Goal: Transaction & Acquisition: Book appointment/travel/reservation

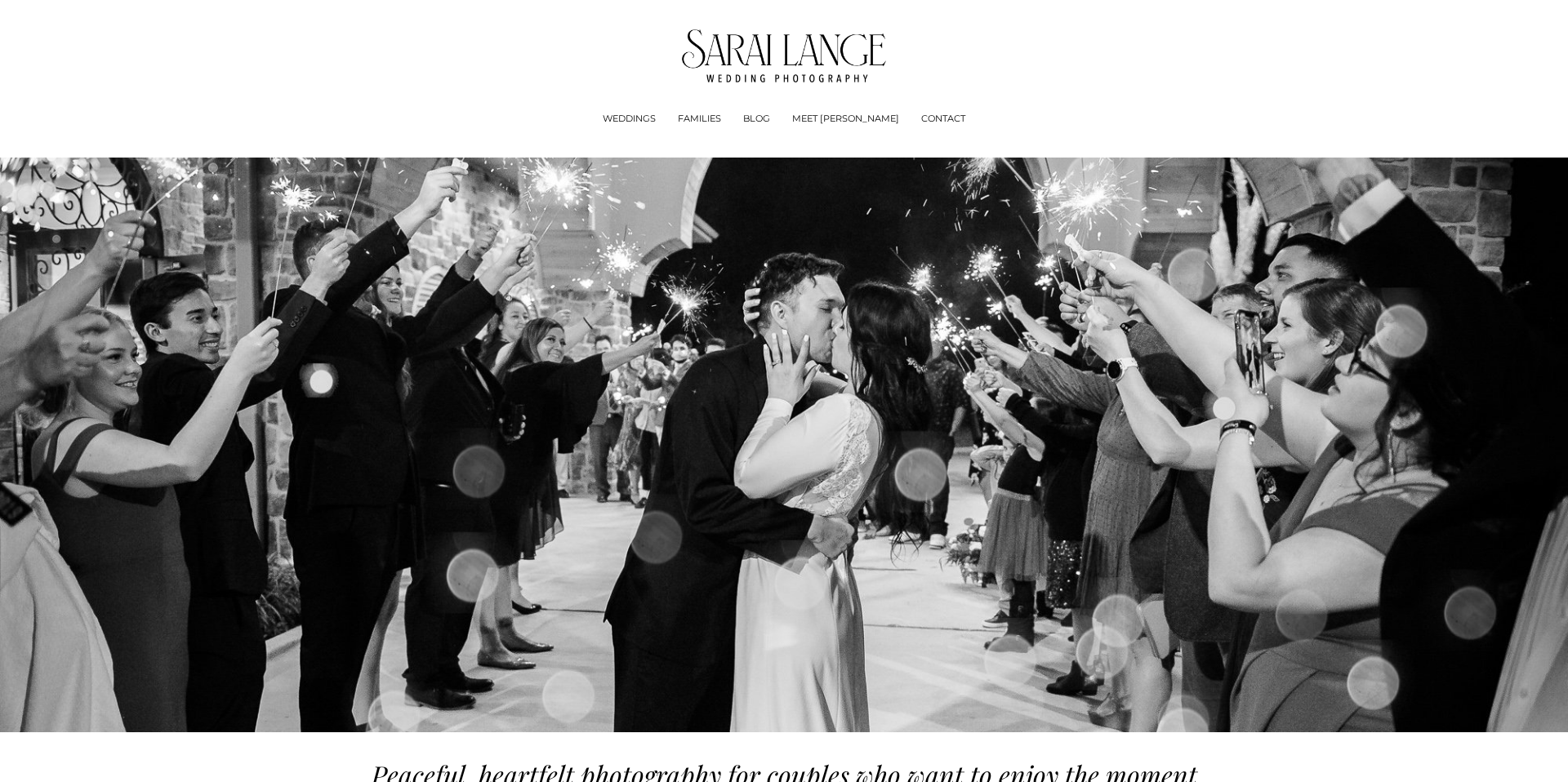
click at [770, 119] on link "BLOG" at bounding box center [757, 119] width 27 height 16
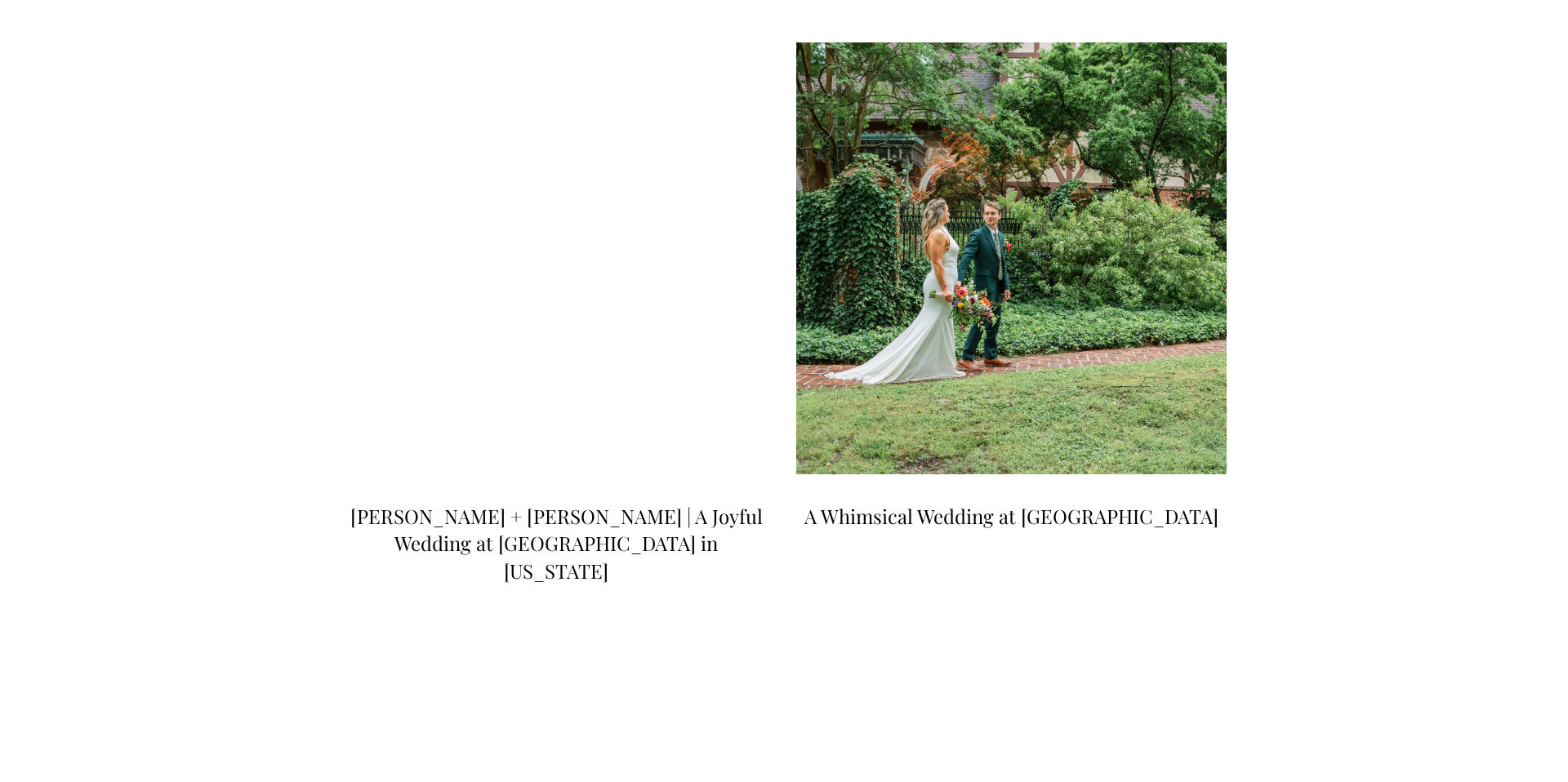
scroll to position [890, 0]
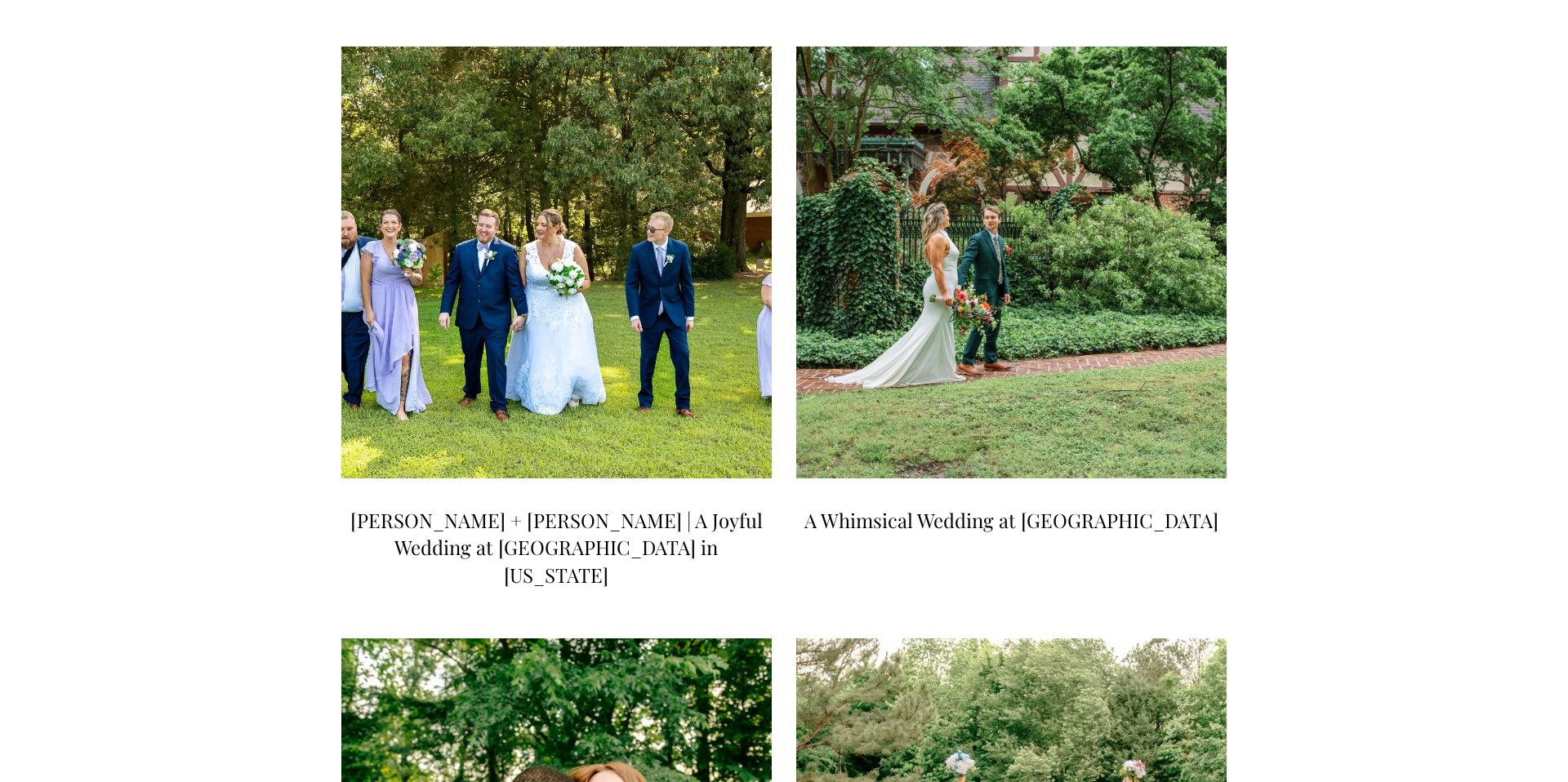
click at [1032, 507] on link "A Whimsical Wedding at White Raven Manor" at bounding box center [1012, 520] width 414 height 26
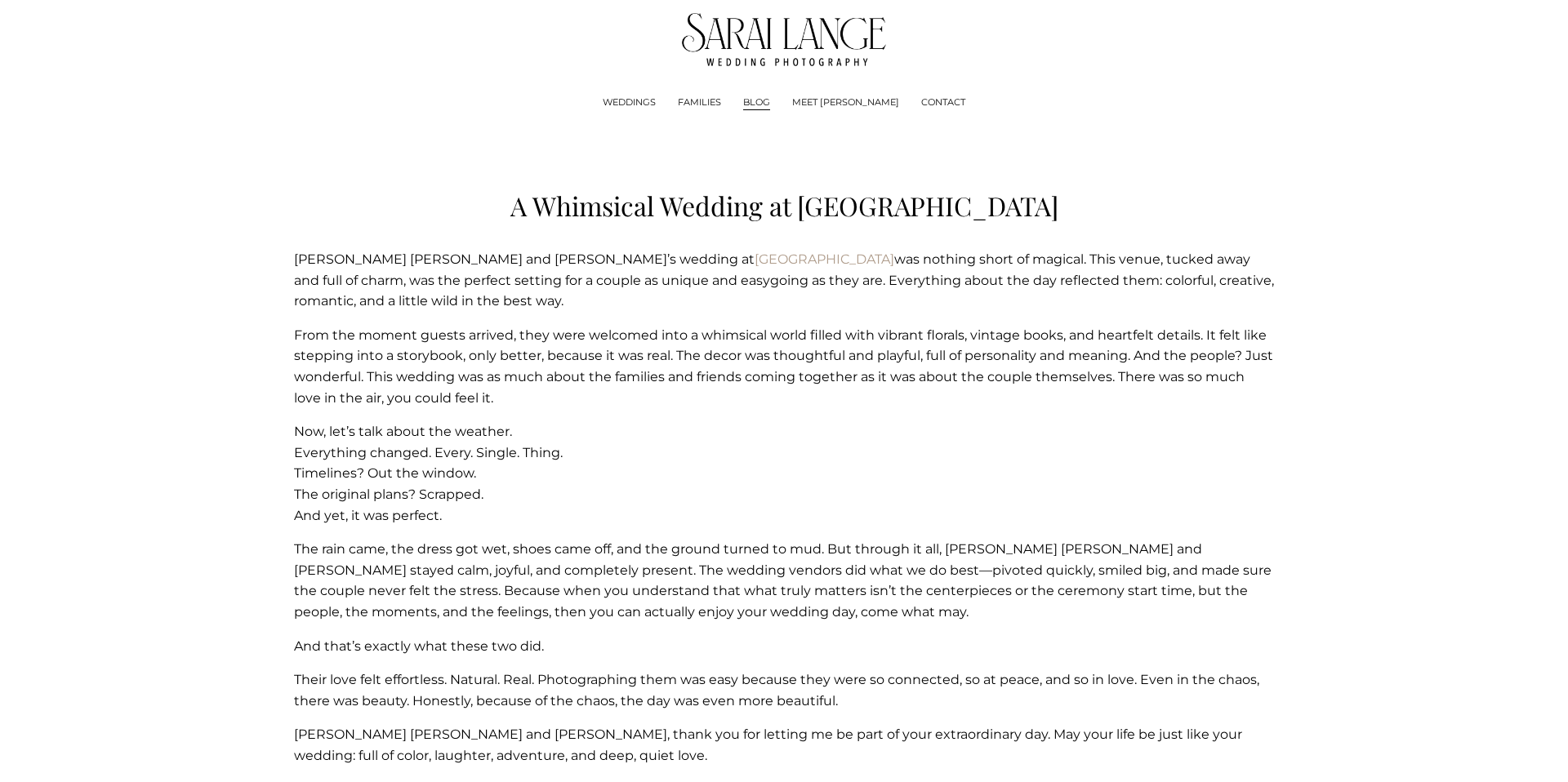
scroll to position [18, 0]
click at [738, 45] on img at bounding box center [785, 38] width 205 height 54
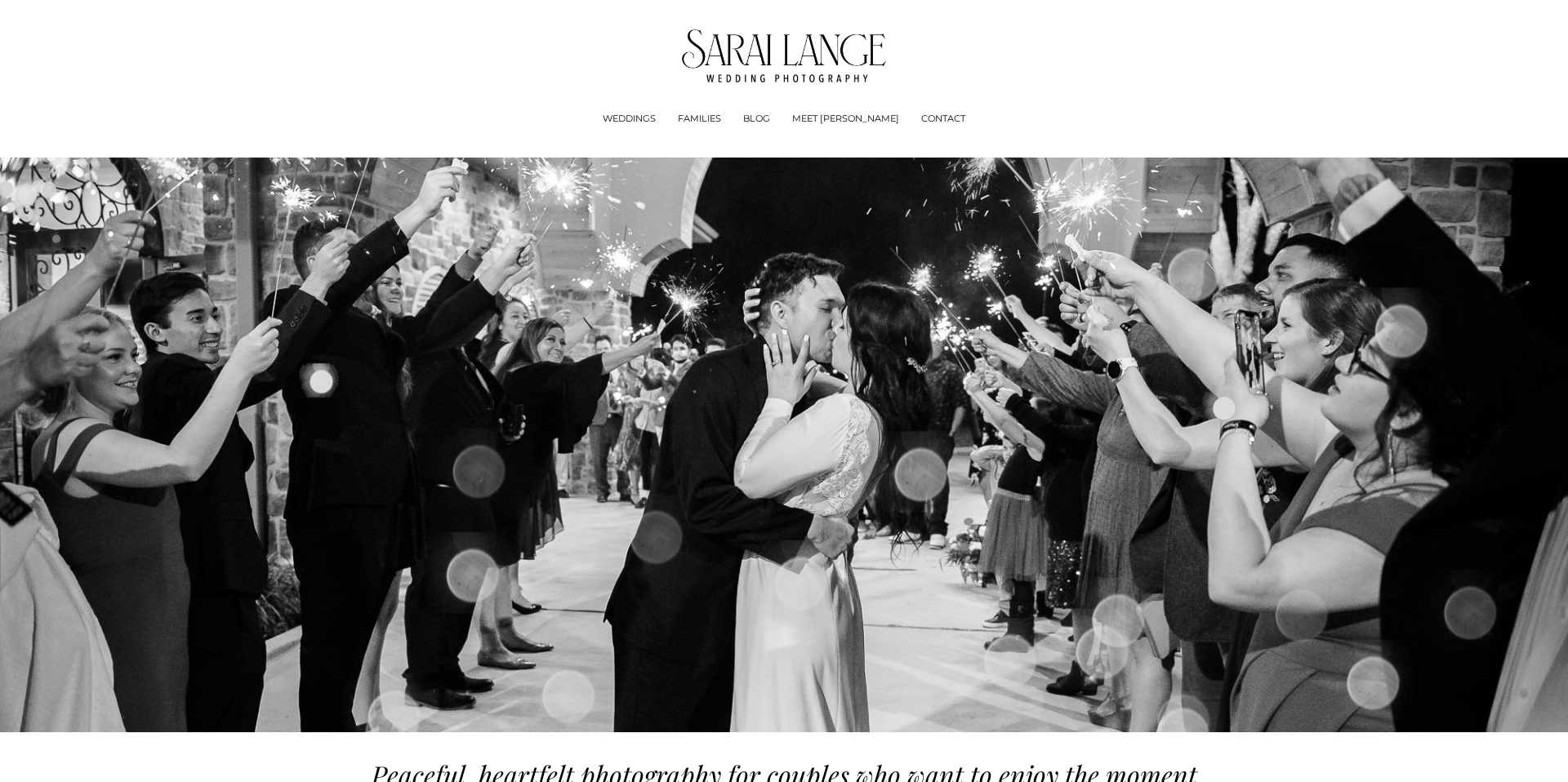
click at [921, 122] on link "CONTACT" at bounding box center [943, 119] width 44 height 16
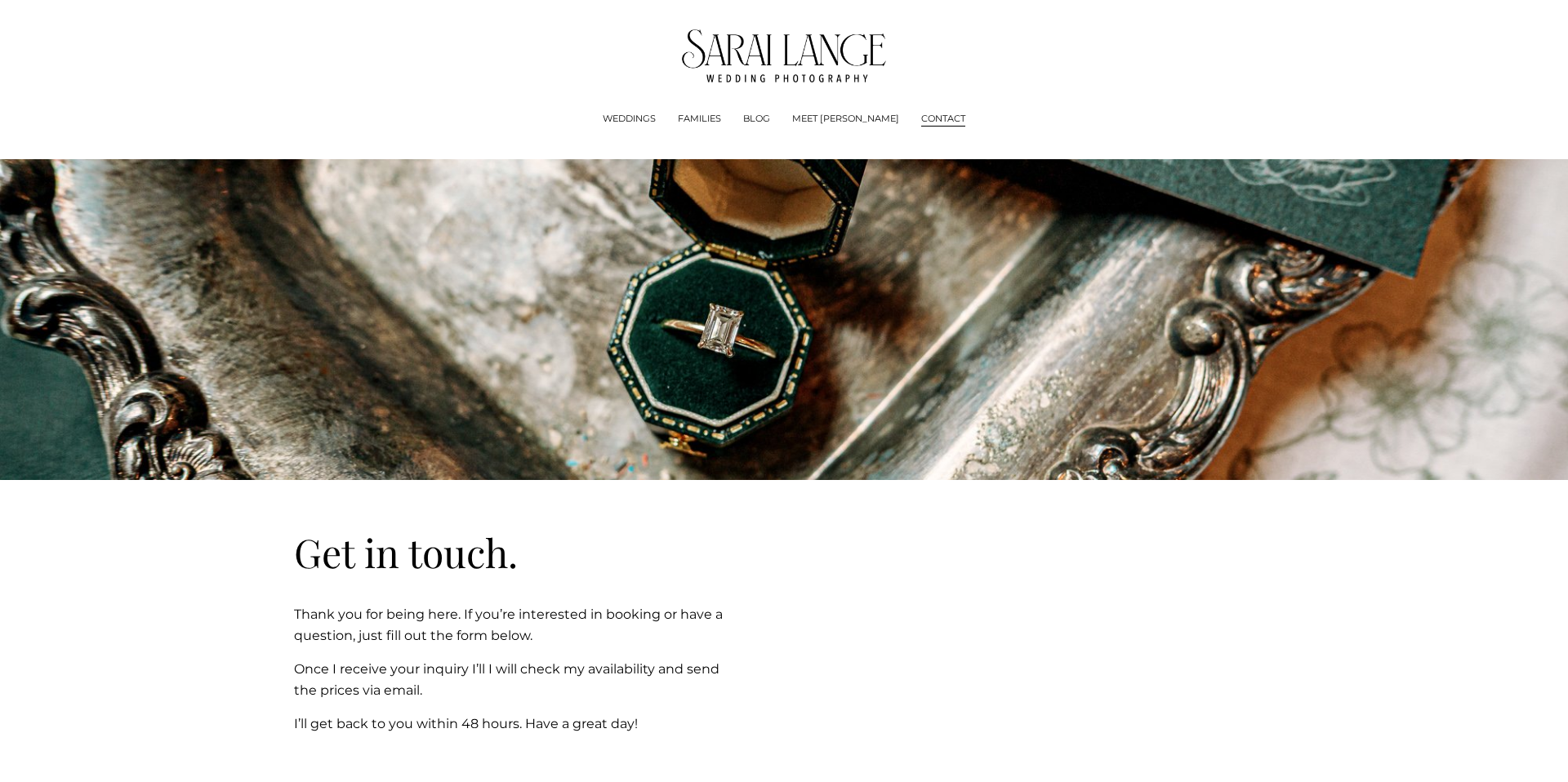
click at [737, 77] on img at bounding box center [785, 55] width 205 height 54
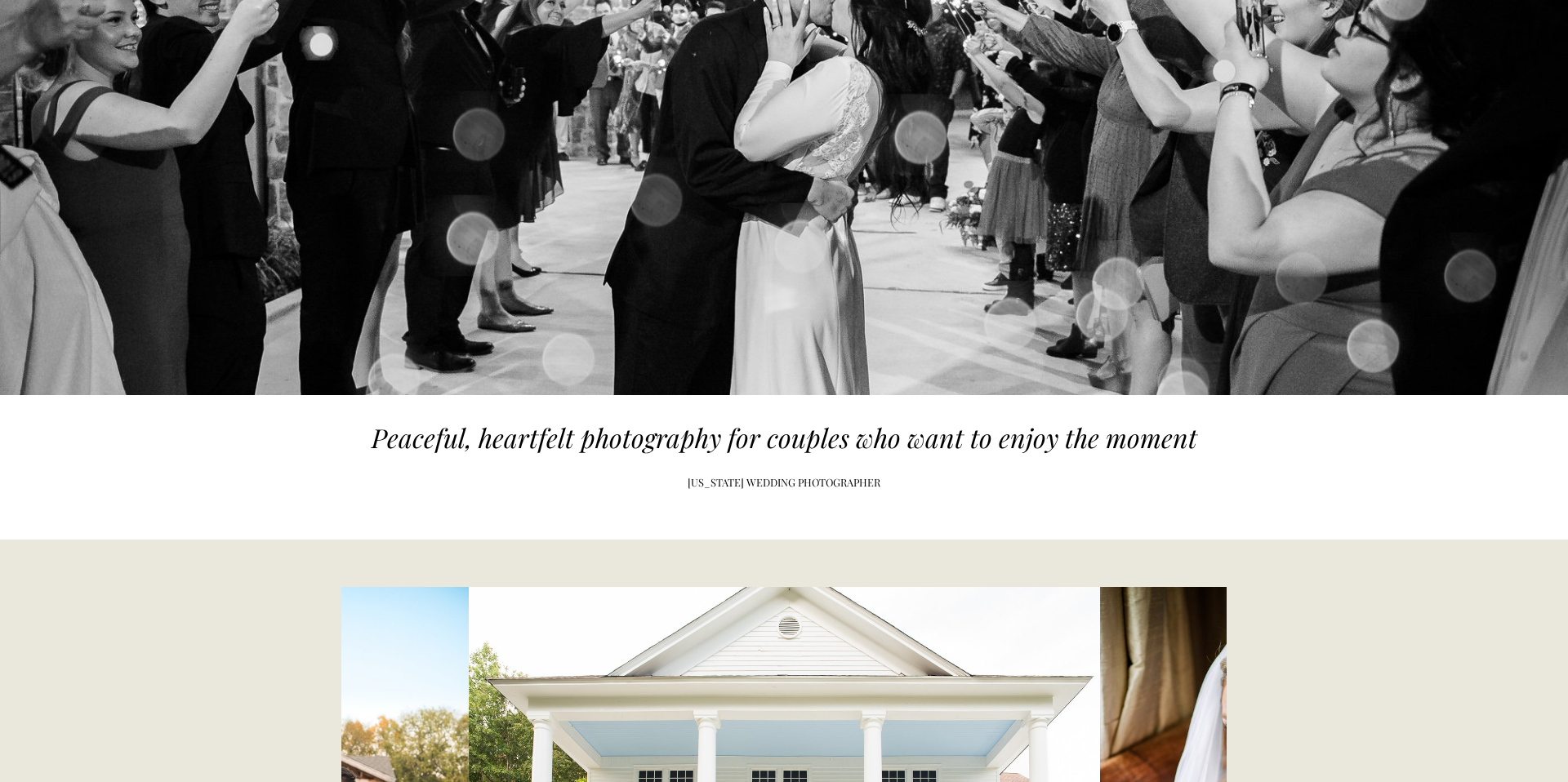
scroll to position [327, 0]
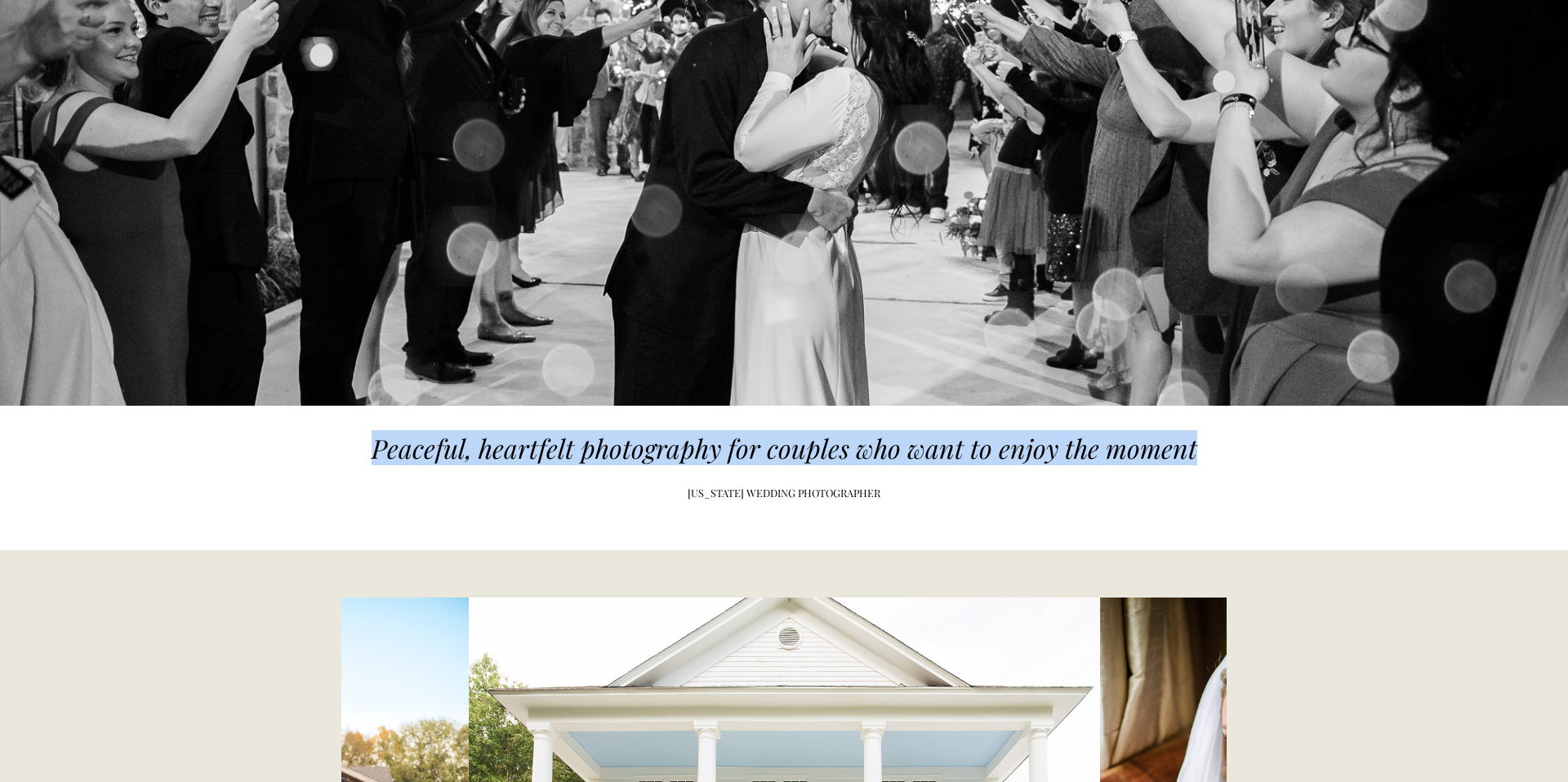
drag, startPoint x: 372, startPoint y: 445, endPoint x: 1232, endPoint y: 457, distance: 860.1
click at [1232, 457] on div "Peaceful, heartfelt photography for couples who want to enjoy the moment TENNES…" at bounding box center [784, 478] width 1568 height 142
copy em "Peaceful, heartfelt photography for couples who want to enjoy the moment"
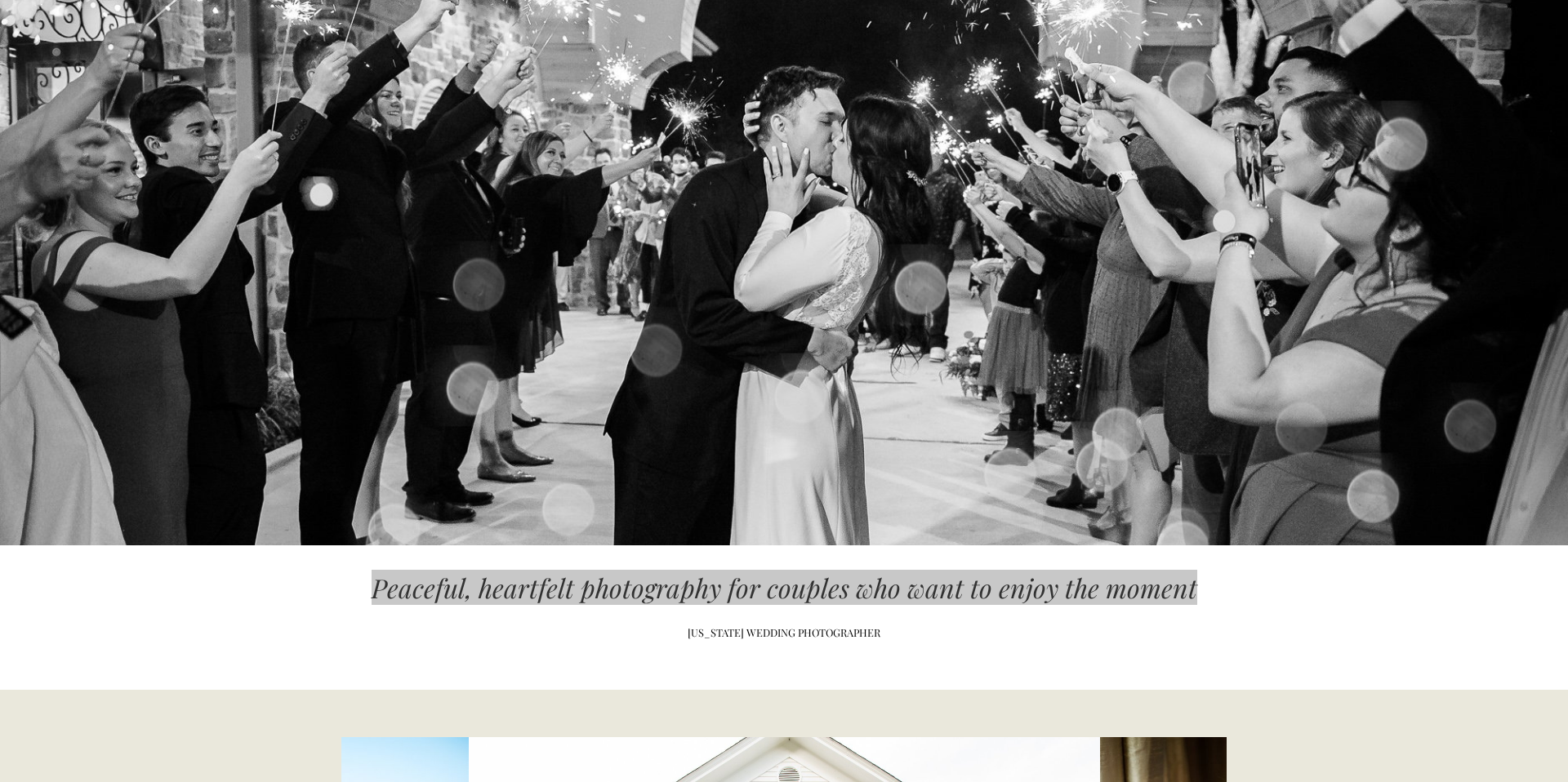
scroll to position [191, 0]
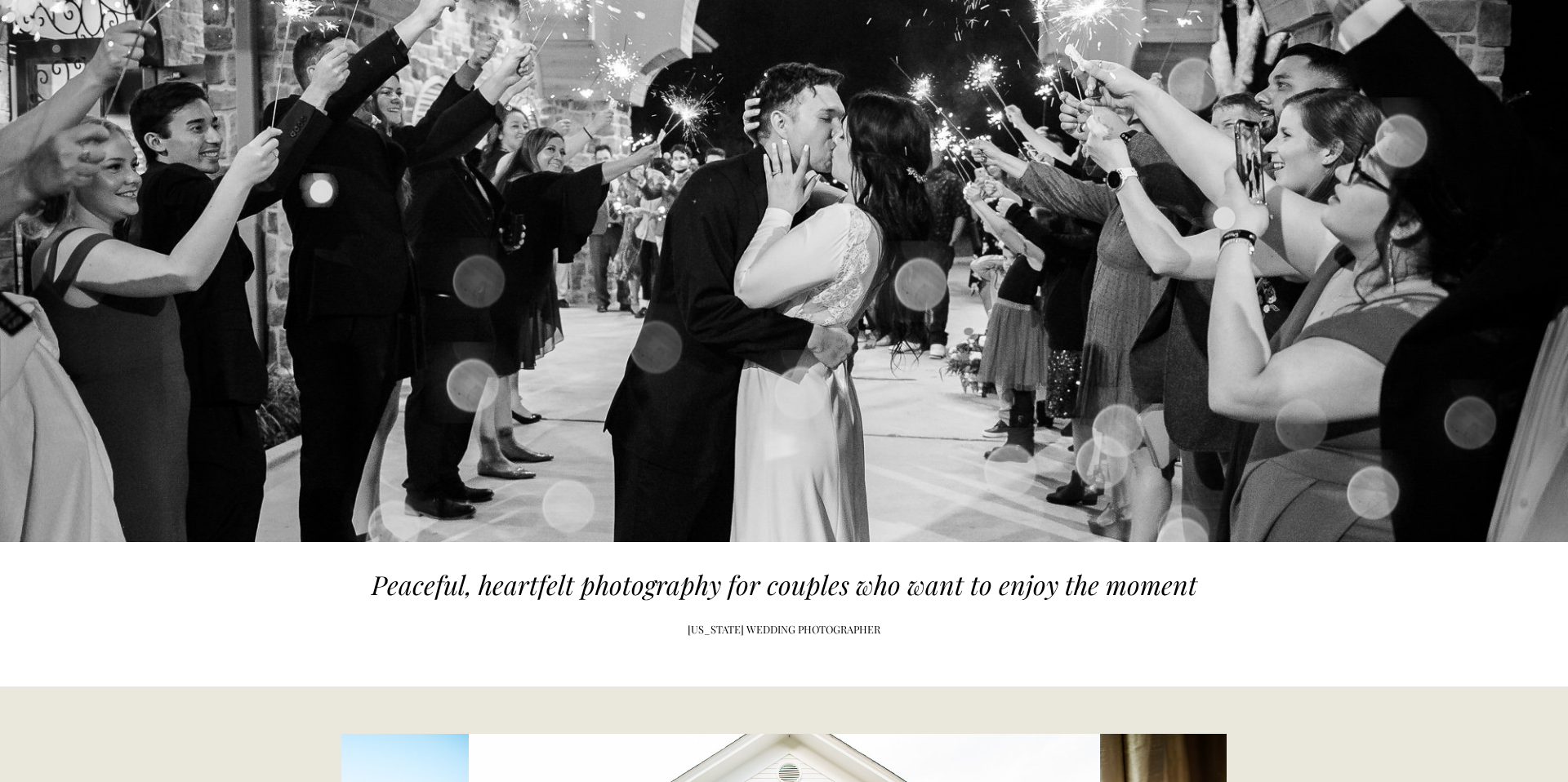
click at [618, 618] on div "[US_STATE] WEDDING PHOTOGRAPHER" at bounding box center [784, 630] width 980 height 52
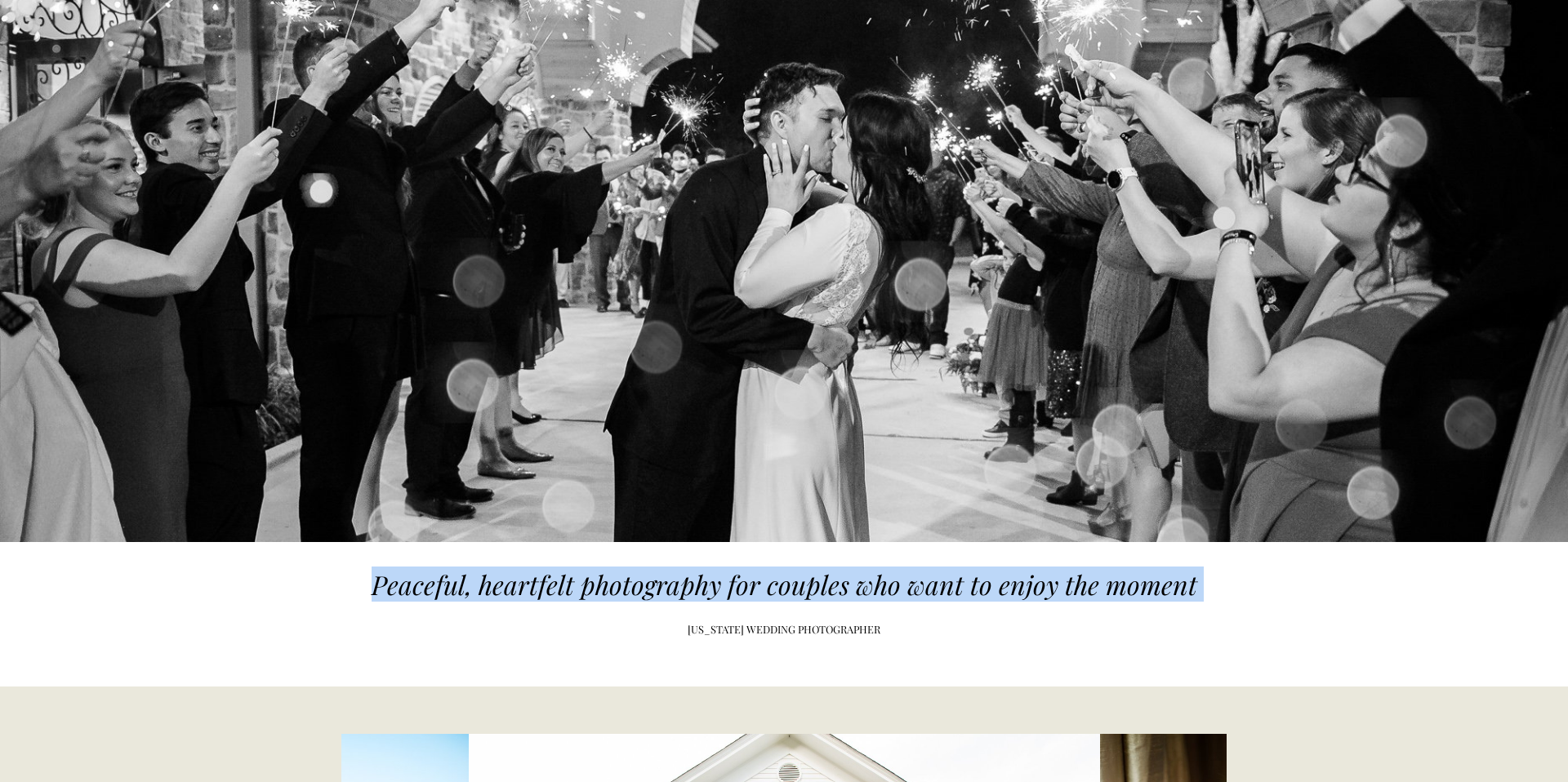
drag, startPoint x: 372, startPoint y: 584, endPoint x: 1269, endPoint y: 601, distance: 897.2
click at [1269, 601] on div "Peaceful, heartfelt photography for couples who want to enjoy the moment TENNES…" at bounding box center [784, 614] width 1568 height 142
copy div "Peaceful, heartfelt photography for couples who want to enjoy the moment"
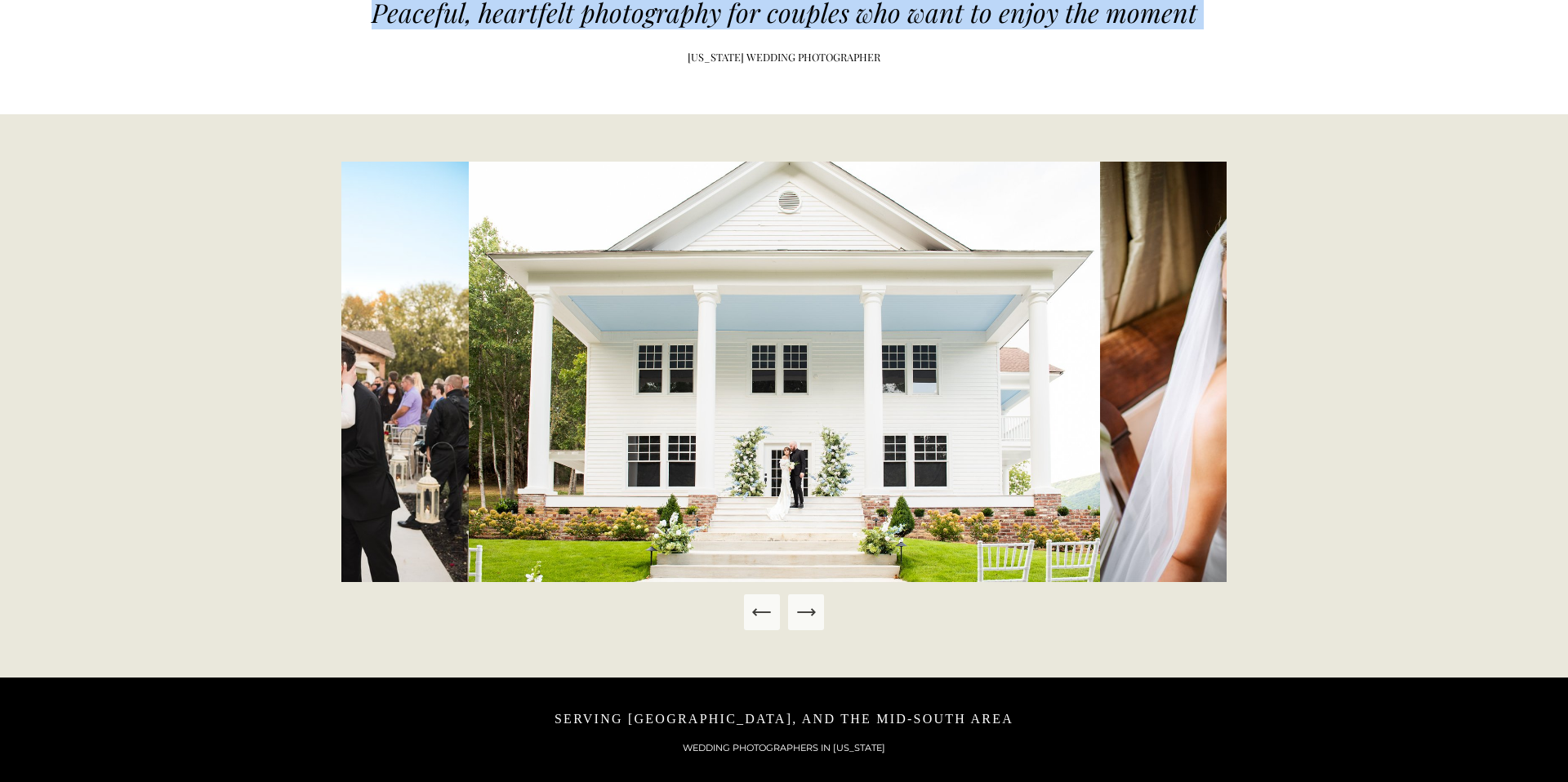
scroll to position [0, 0]
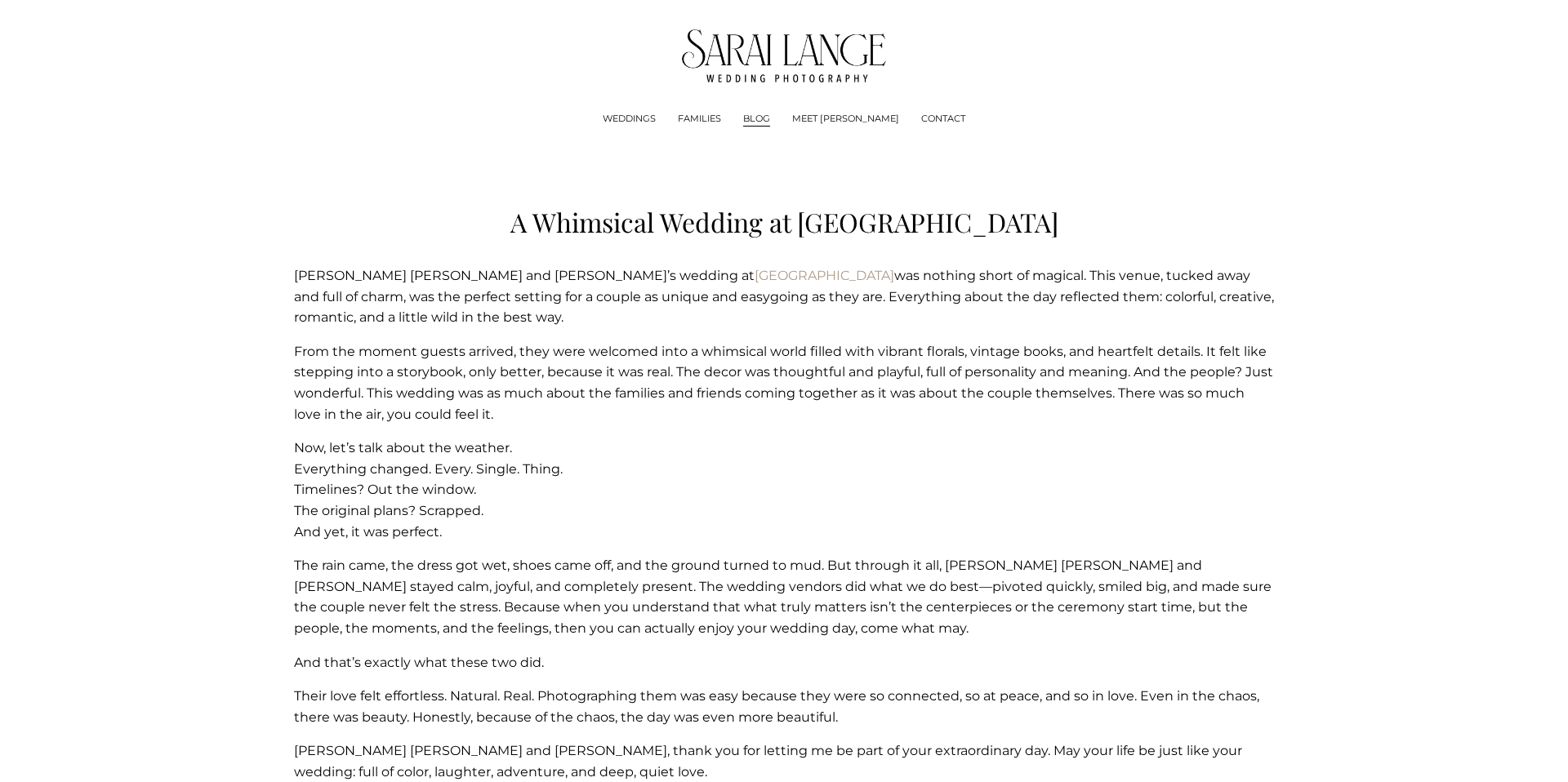
scroll to position [18, 0]
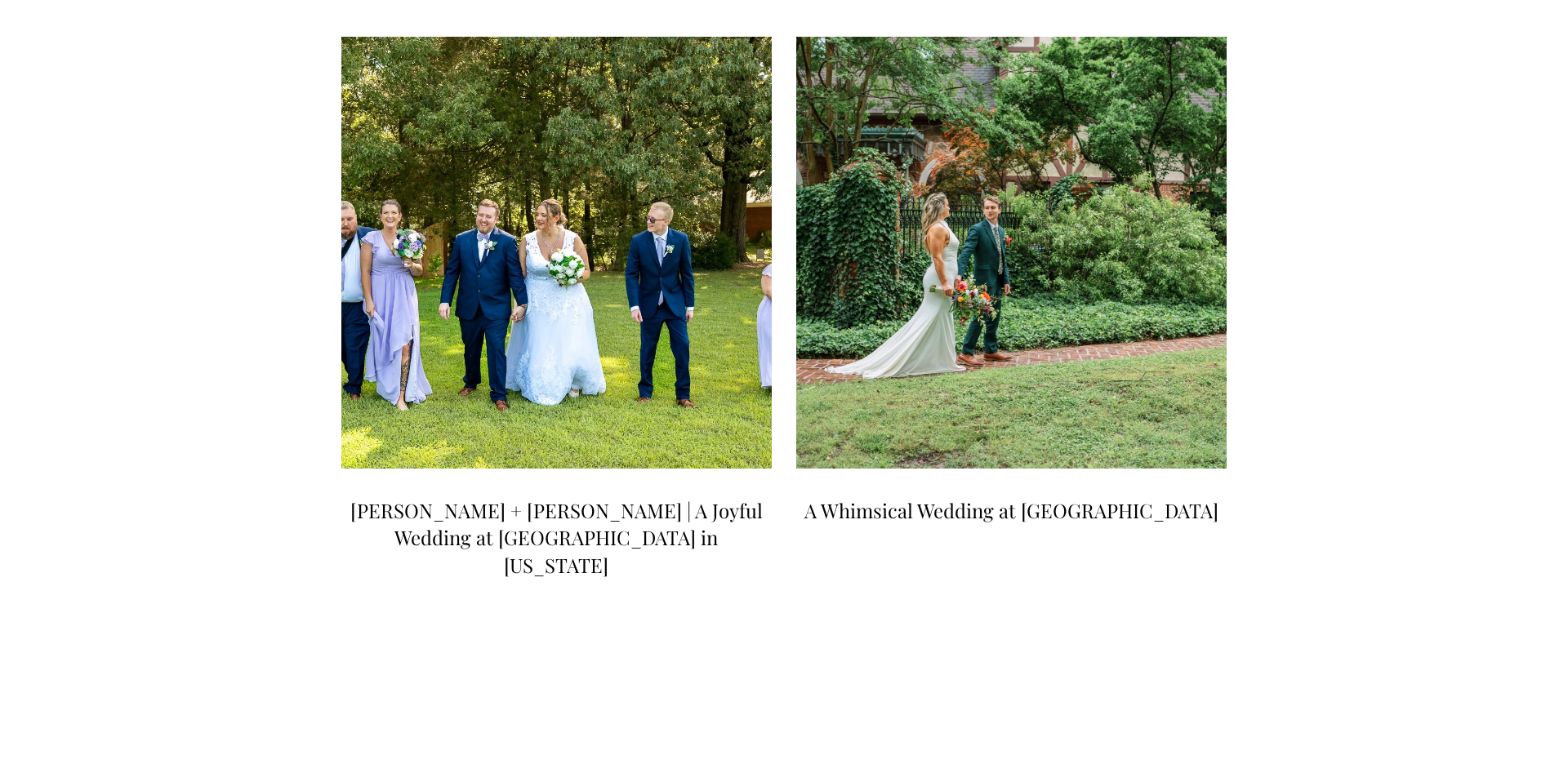
scroll to position [890, 0]
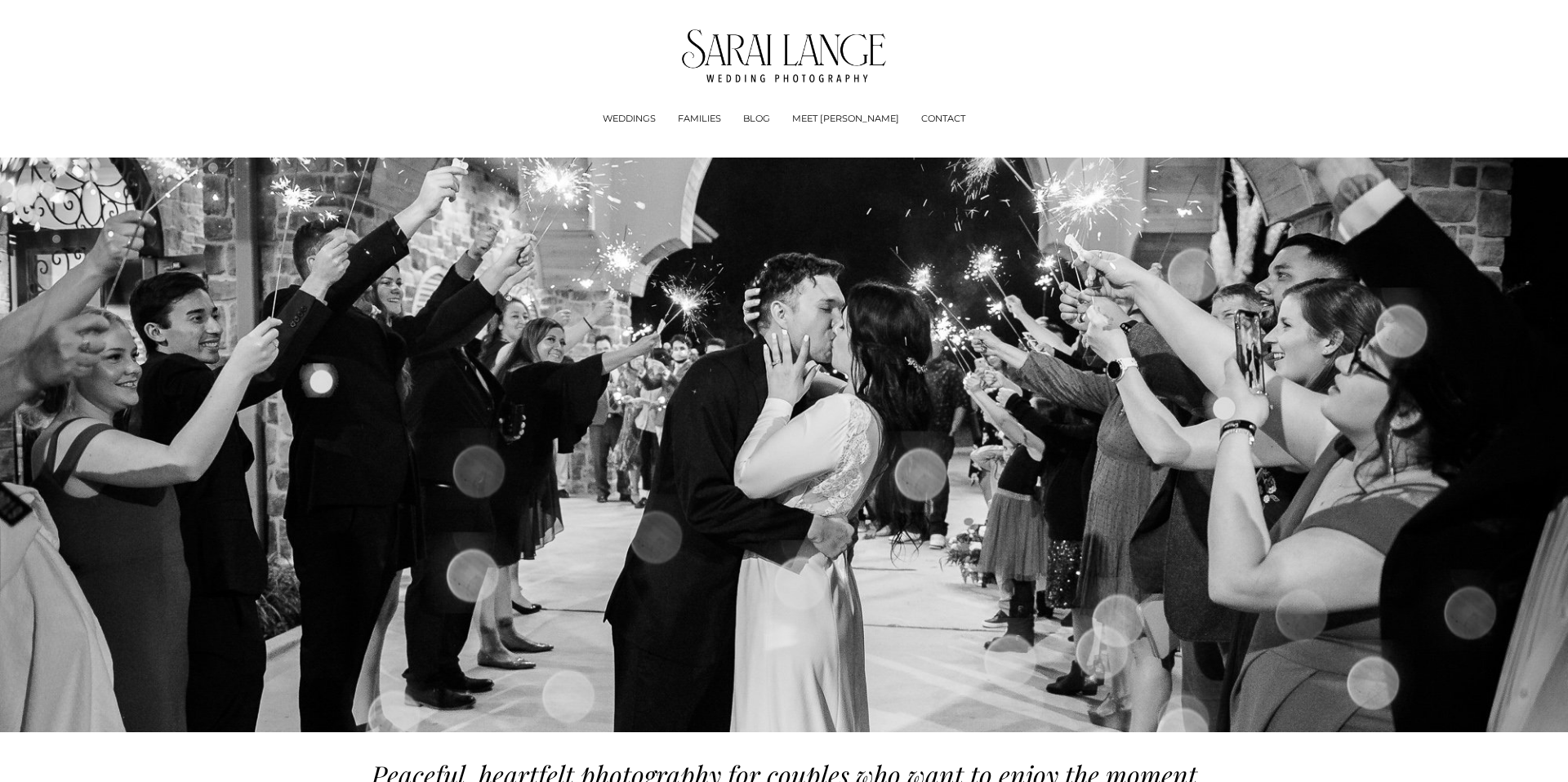
click at [923, 112] on link "CONTACT" at bounding box center [943, 119] width 44 height 16
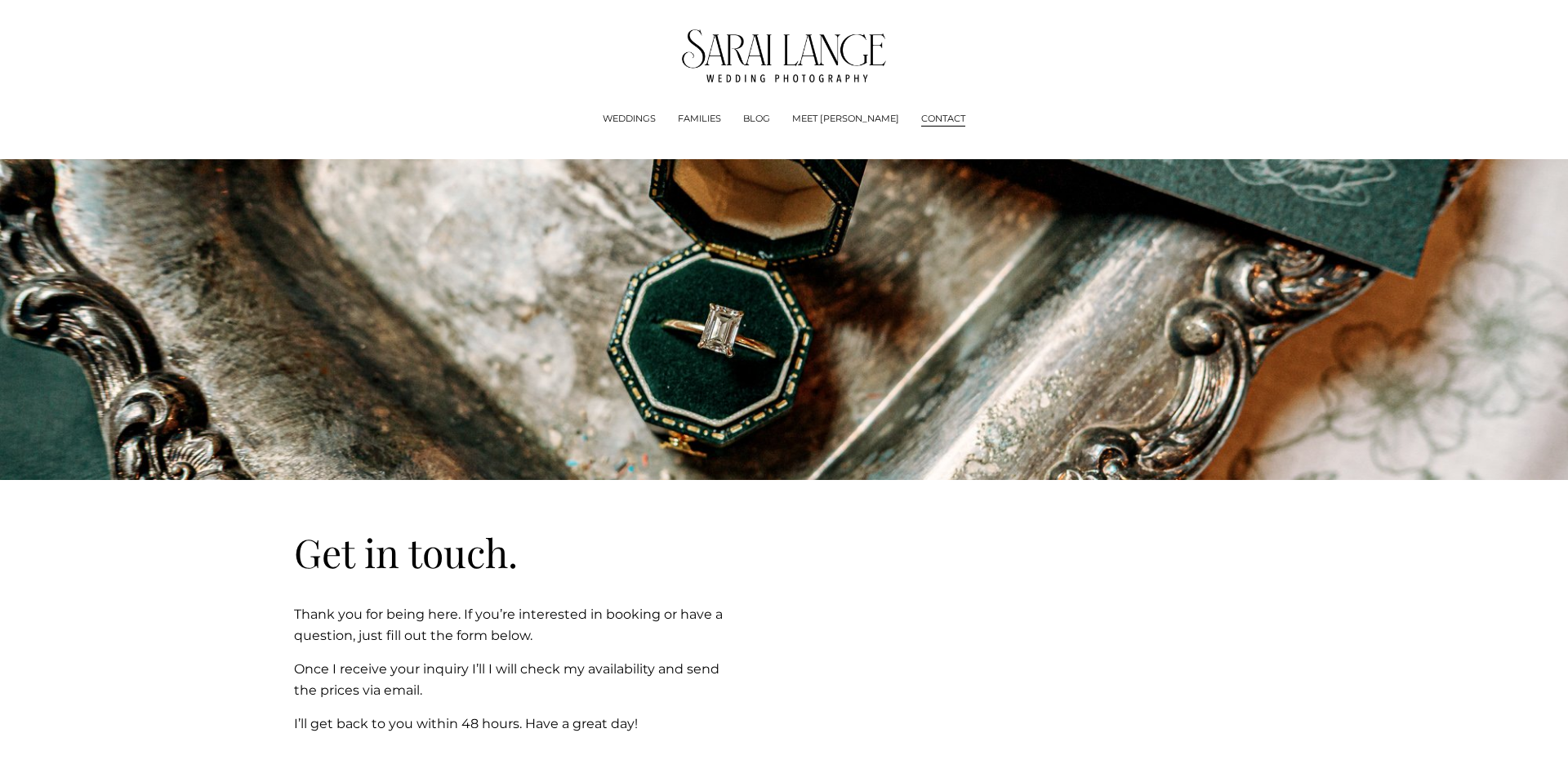
click at [782, 70] on img at bounding box center [785, 55] width 205 height 54
click at [797, 66] on img at bounding box center [785, 55] width 205 height 54
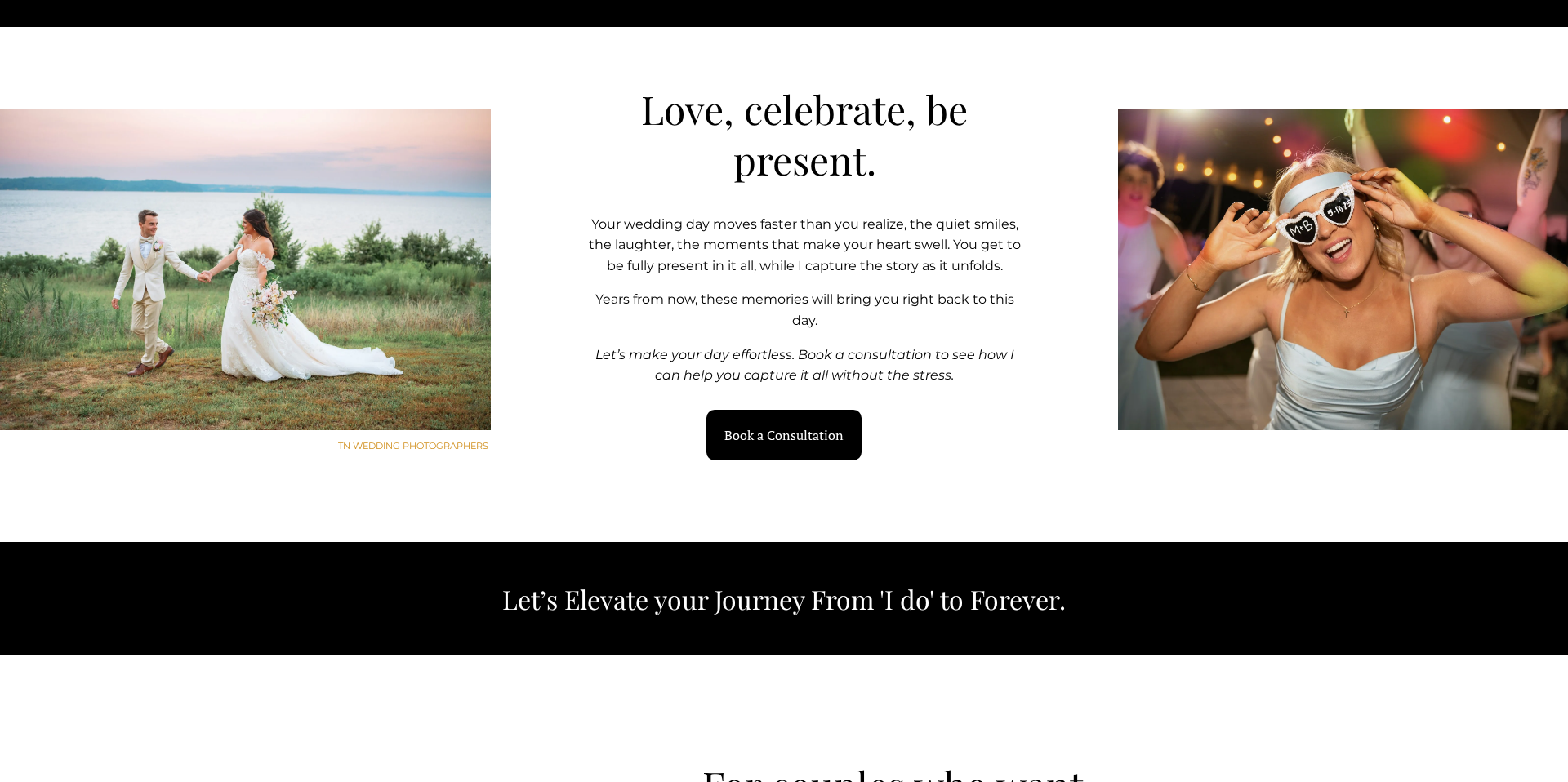
scroll to position [1526, 0]
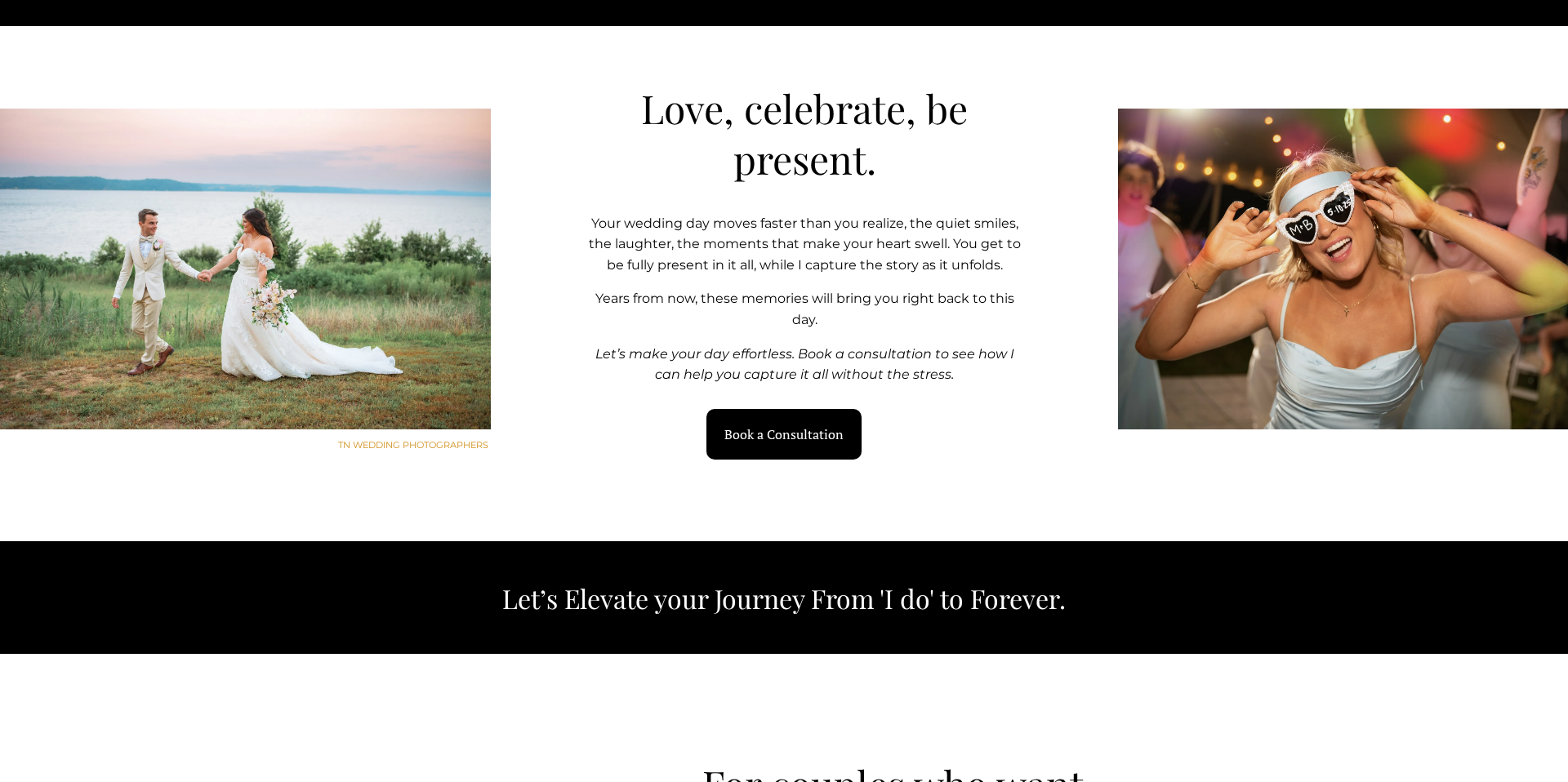
click at [829, 435] on link "Book a Consultation" at bounding box center [785, 435] width 156 height 52
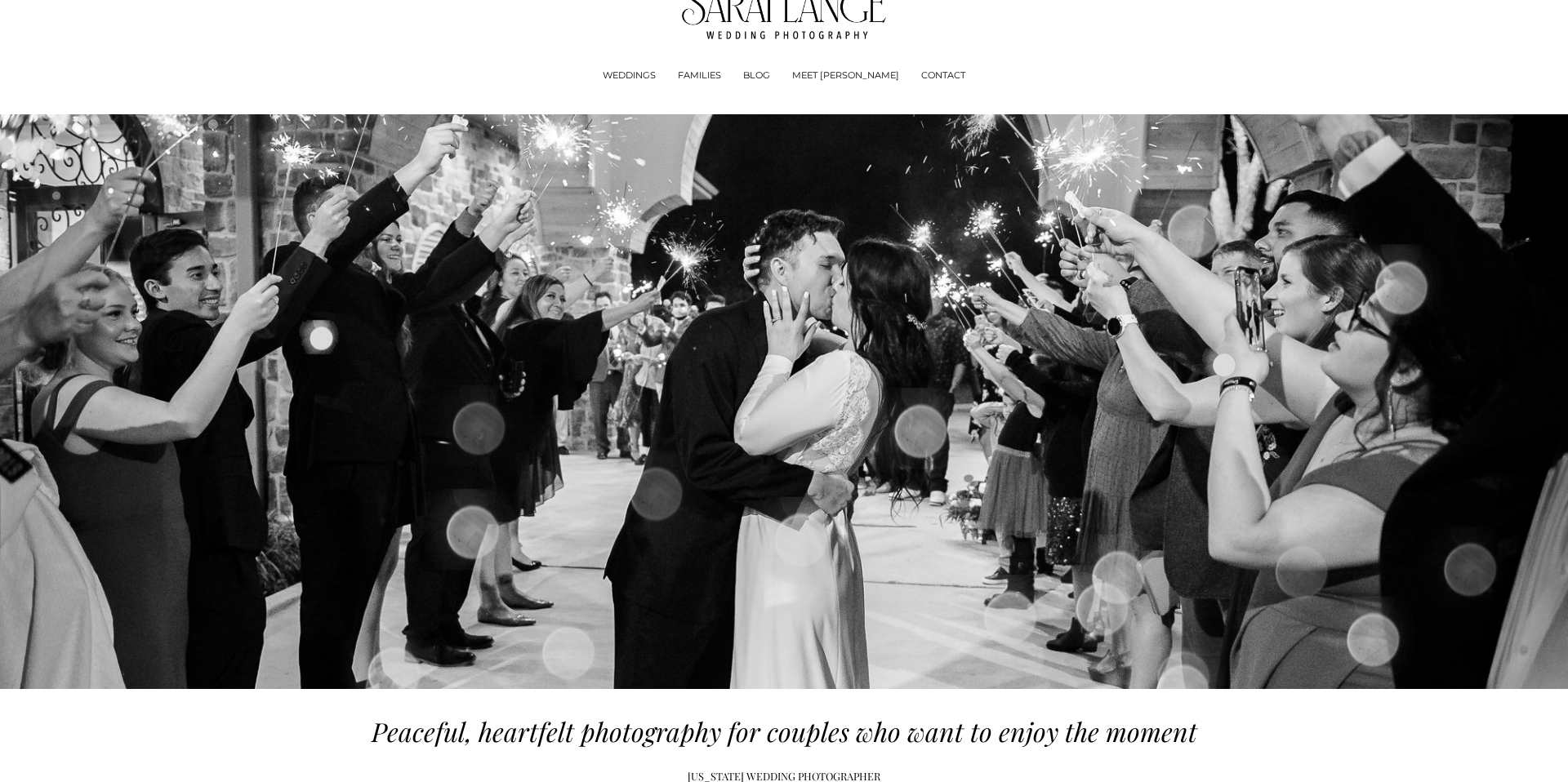
scroll to position [0, 0]
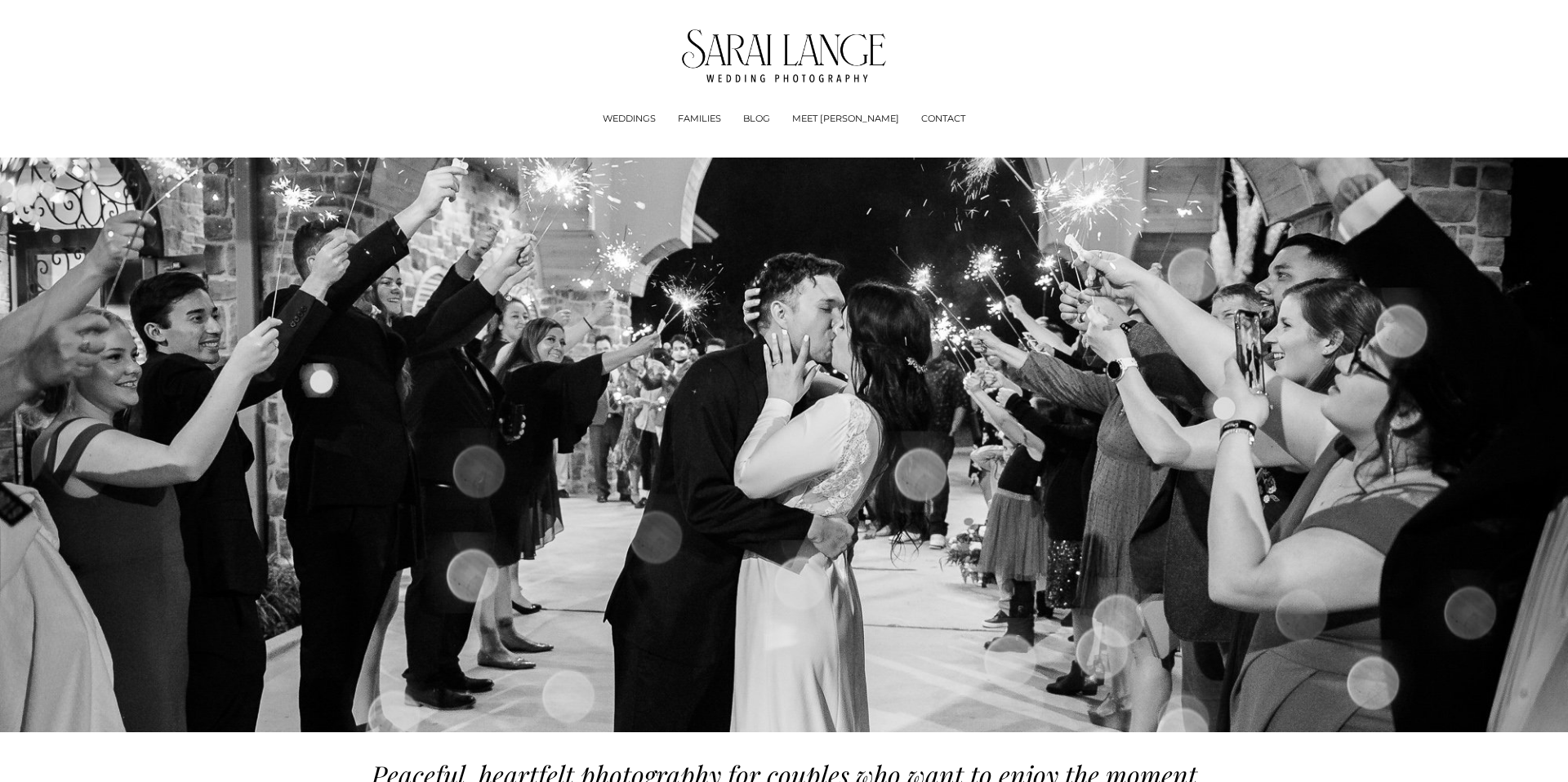
click at [841, 49] on img at bounding box center [785, 55] width 205 height 54
click at [921, 120] on link "CONTACT" at bounding box center [943, 119] width 44 height 16
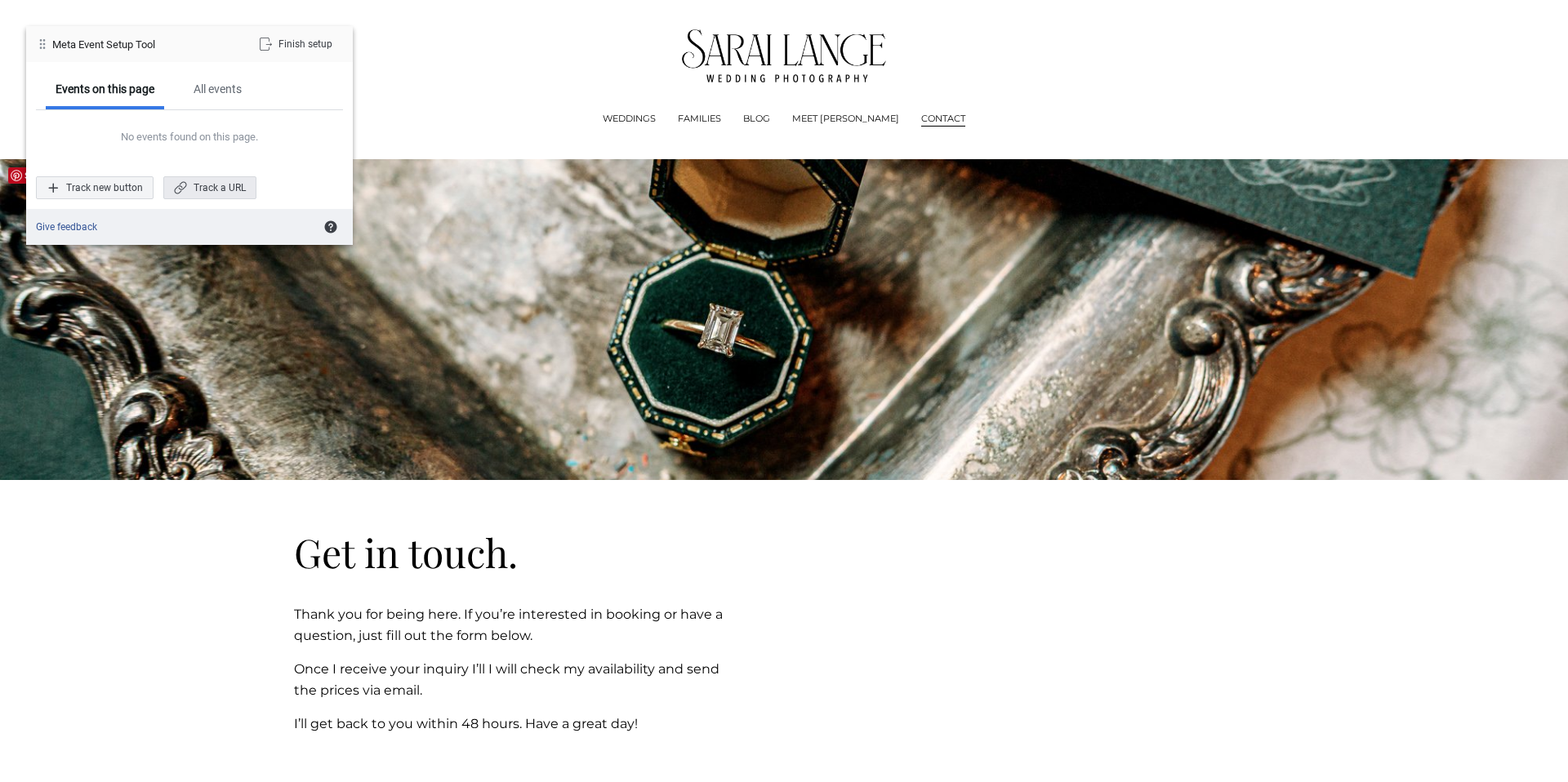
click at [226, 192] on div "Track a URL" at bounding box center [210, 187] width 93 height 23
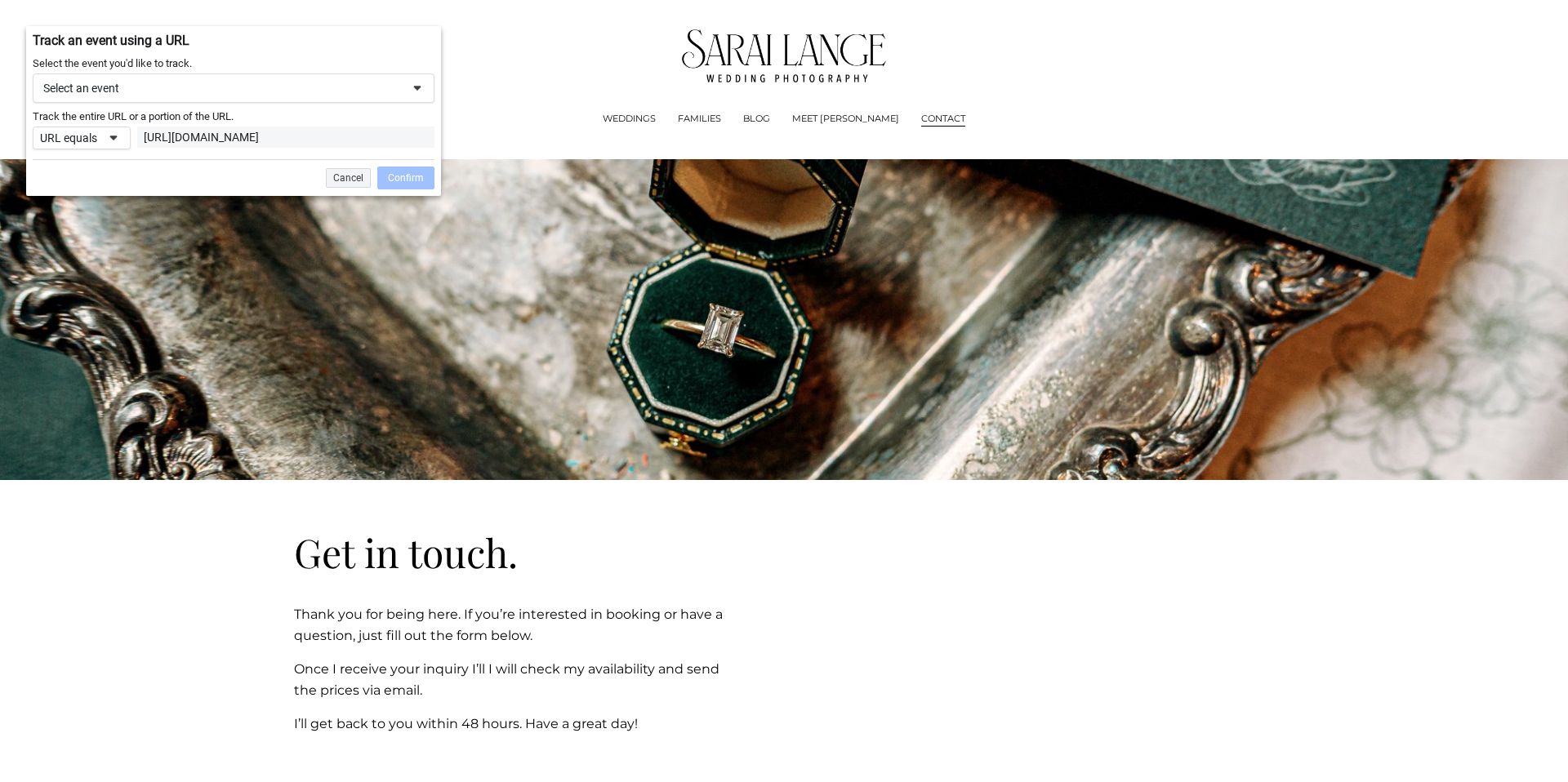
click at [100, 88] on div "Select an event" at bounding box center [222, 88] width 358 height 15
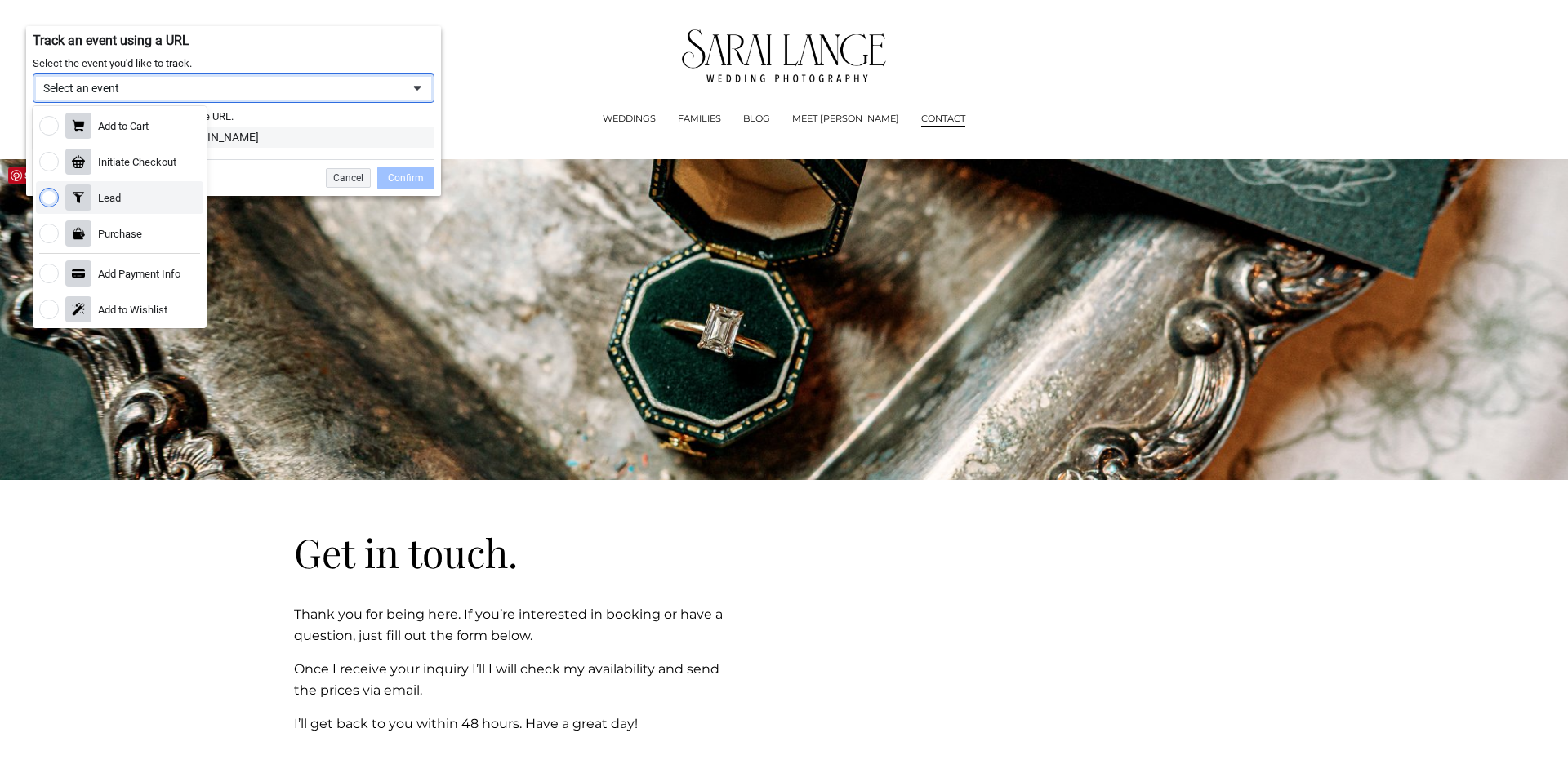
click at [98, 200] on div "Lead" at bounding box center [109, 198] width 23 height 14
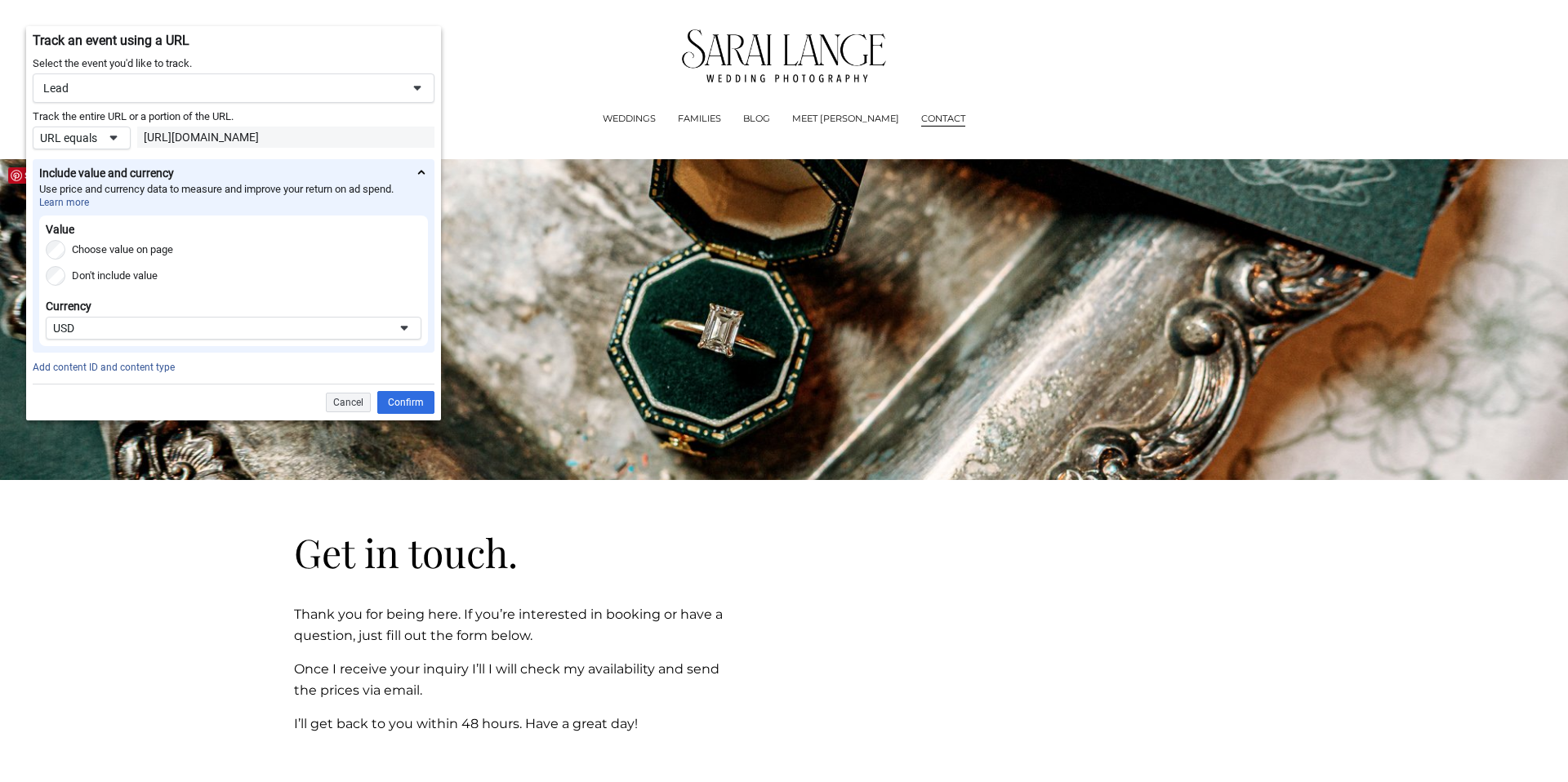
click at [599, 365] on div at bounding box center [784, 320] width 1568 height 322
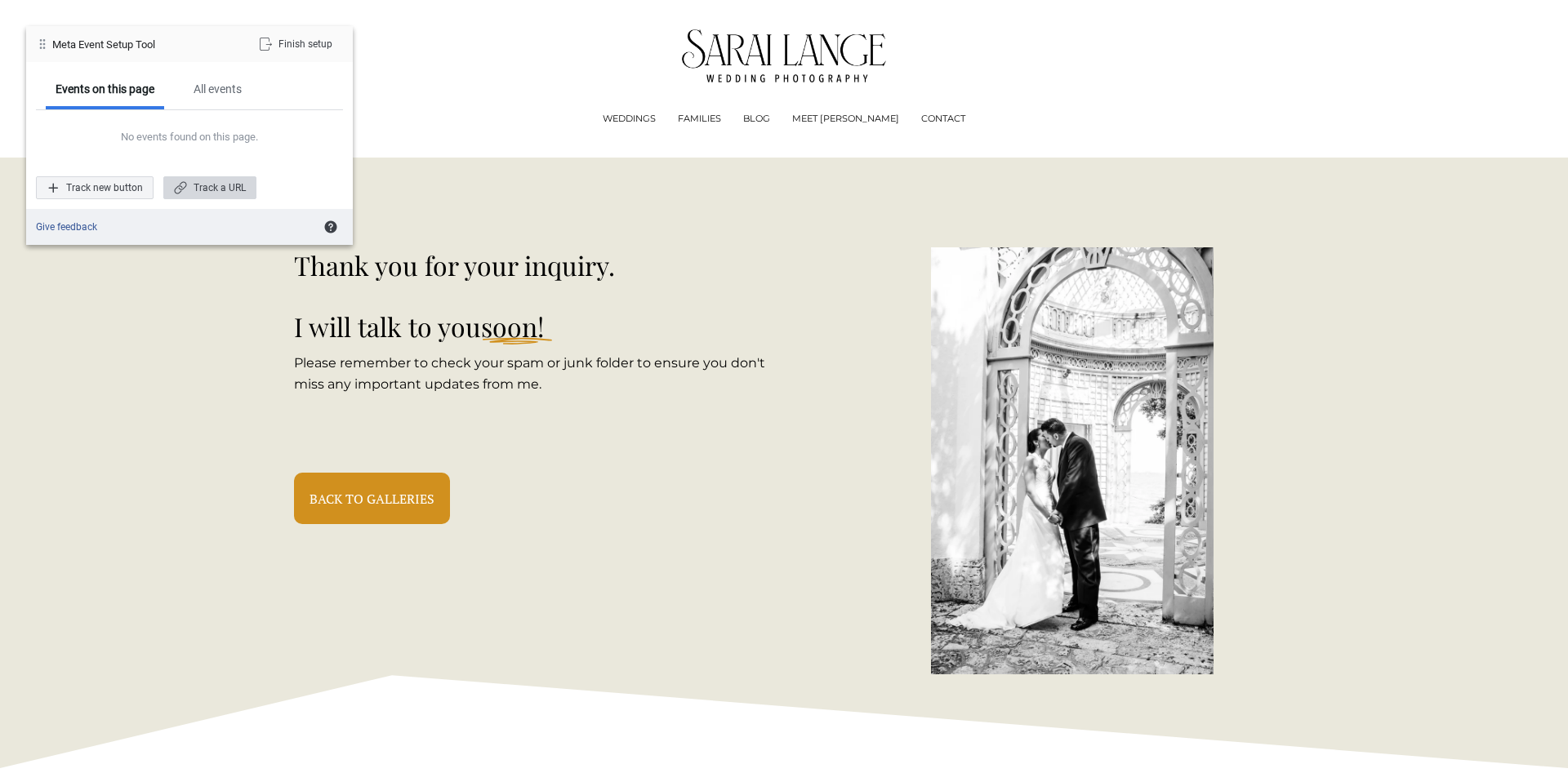
click at [209, 184] on div "Track a URL" at bounding box center [210, 187] width 93 height 23
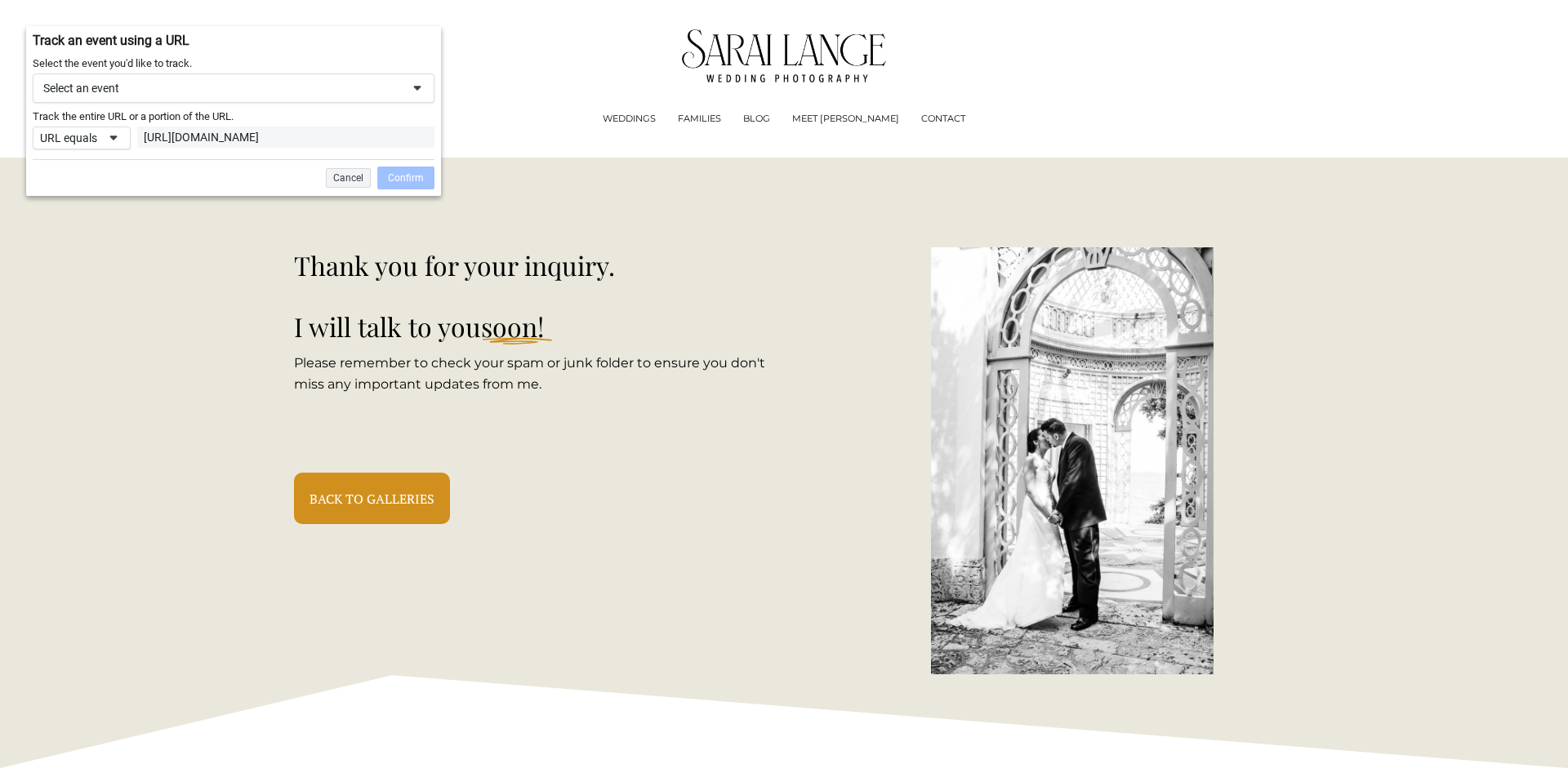
click at [113, 93] on div "Select an event" at bounding box center [222, 88] width 358 height 15
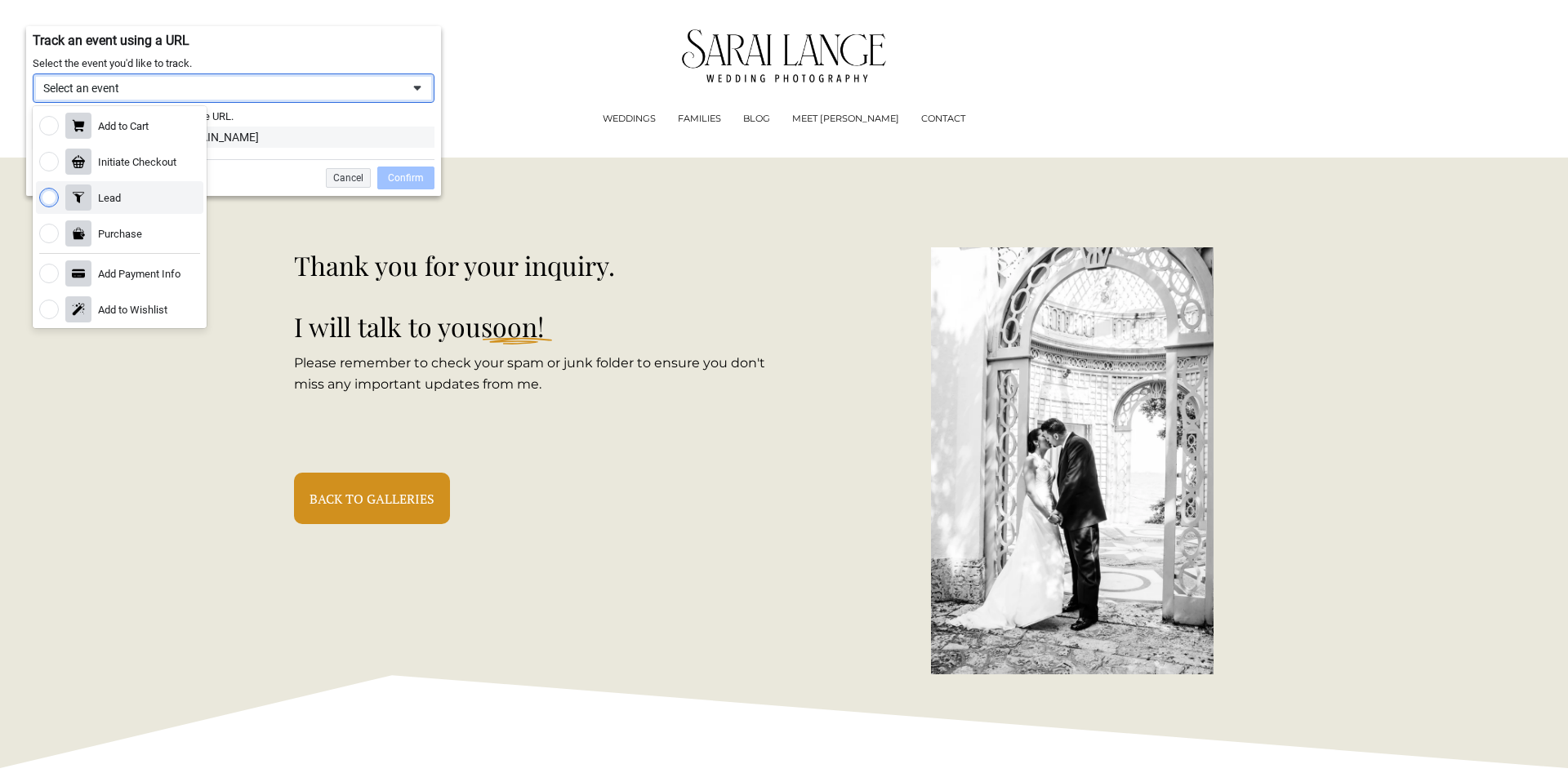
click at [115, 191] on div "Lead" at bounding box center [109, 198] width 23 height 14
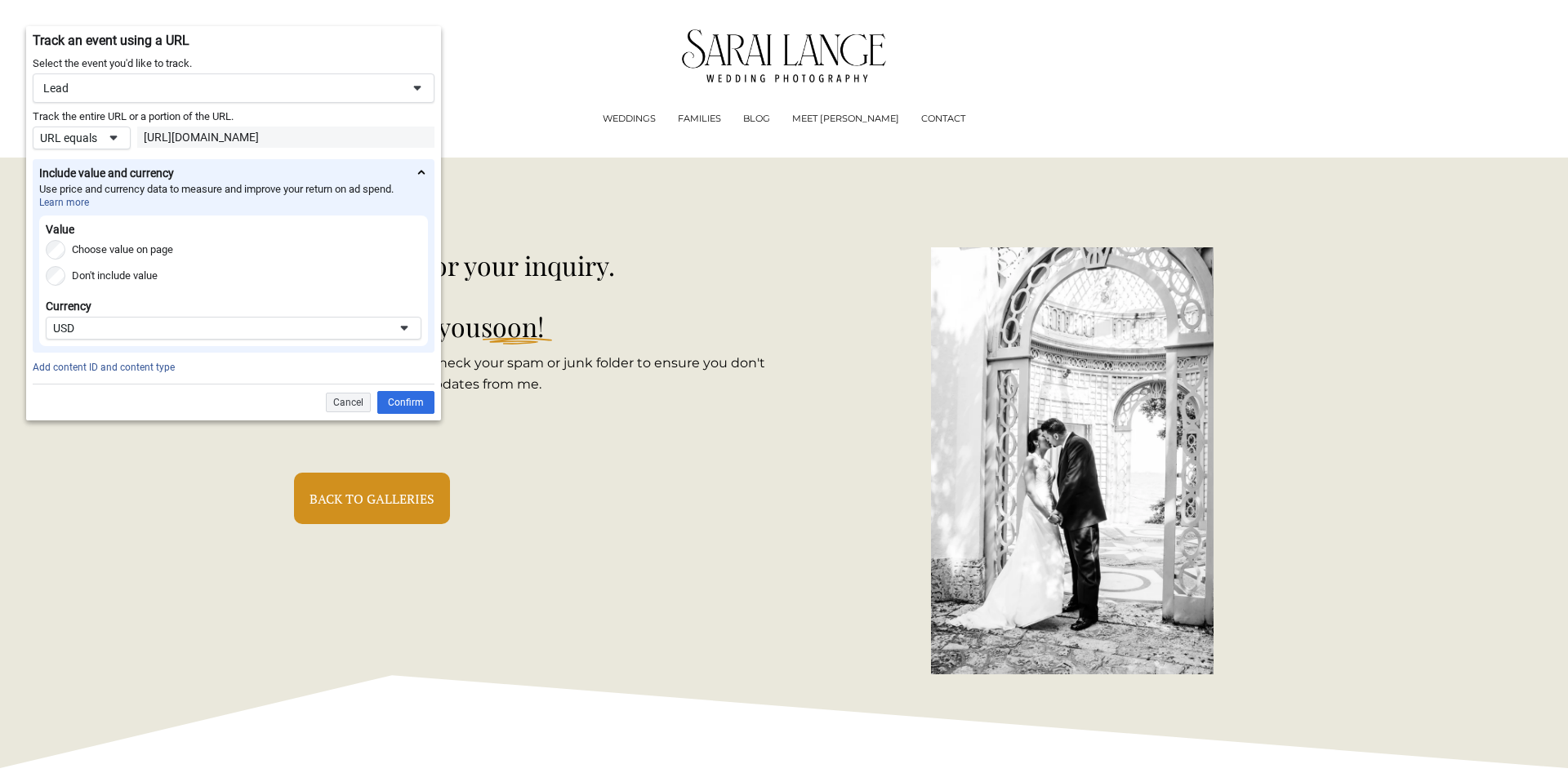
click at [115, 138] on span at bounding box center [113, 138] width 13 height 13
click at [113, 286] on label "Don't include value" at bounding box center [114, 276] width 86 height 20
click at [404, 414] on div "Confirm" at bounding box center [406, 402] width 57 height 23
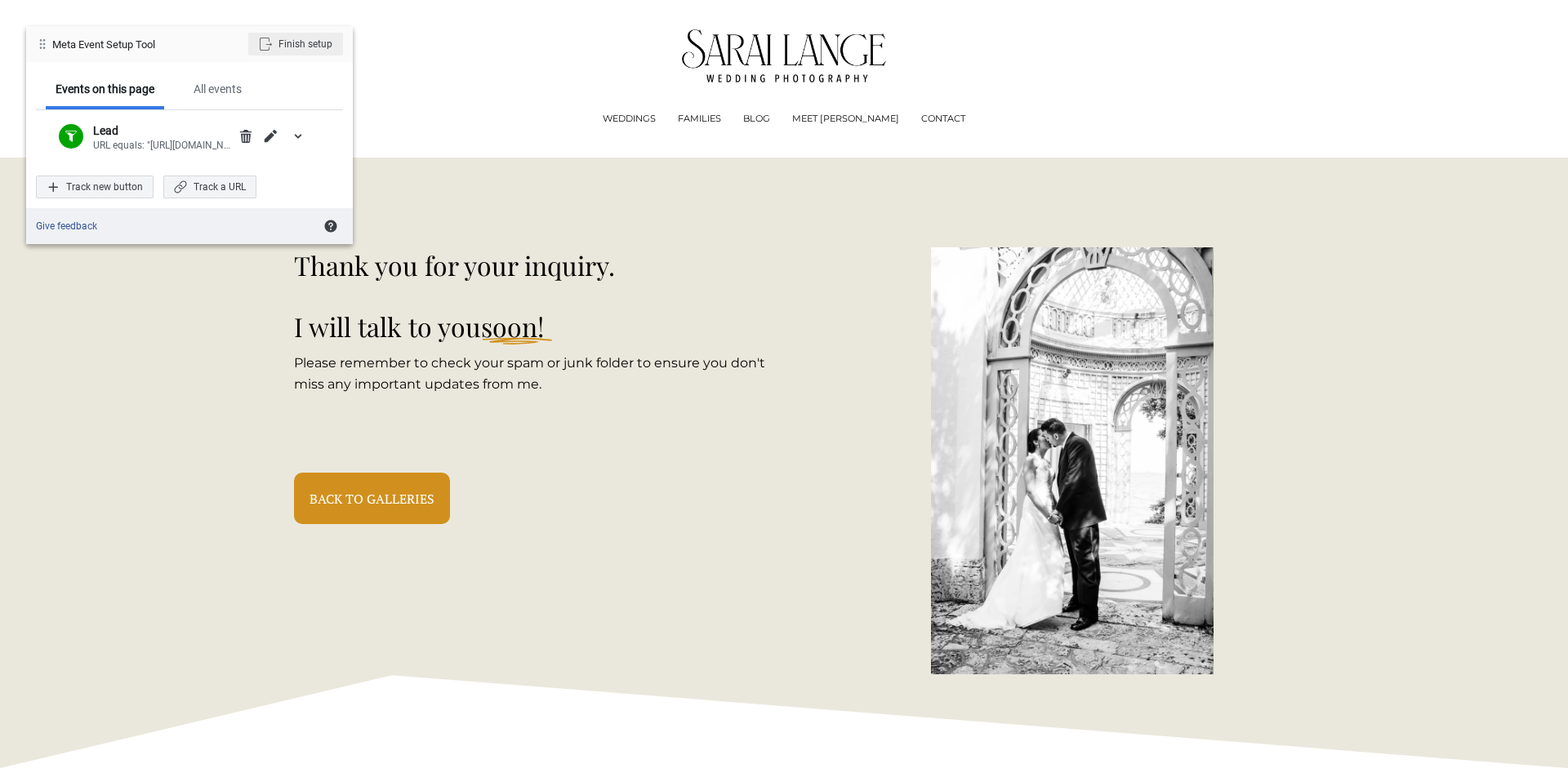
click at [317, 51] on div "Finish setup" at bounding box center [296, 44] width 94 height 23
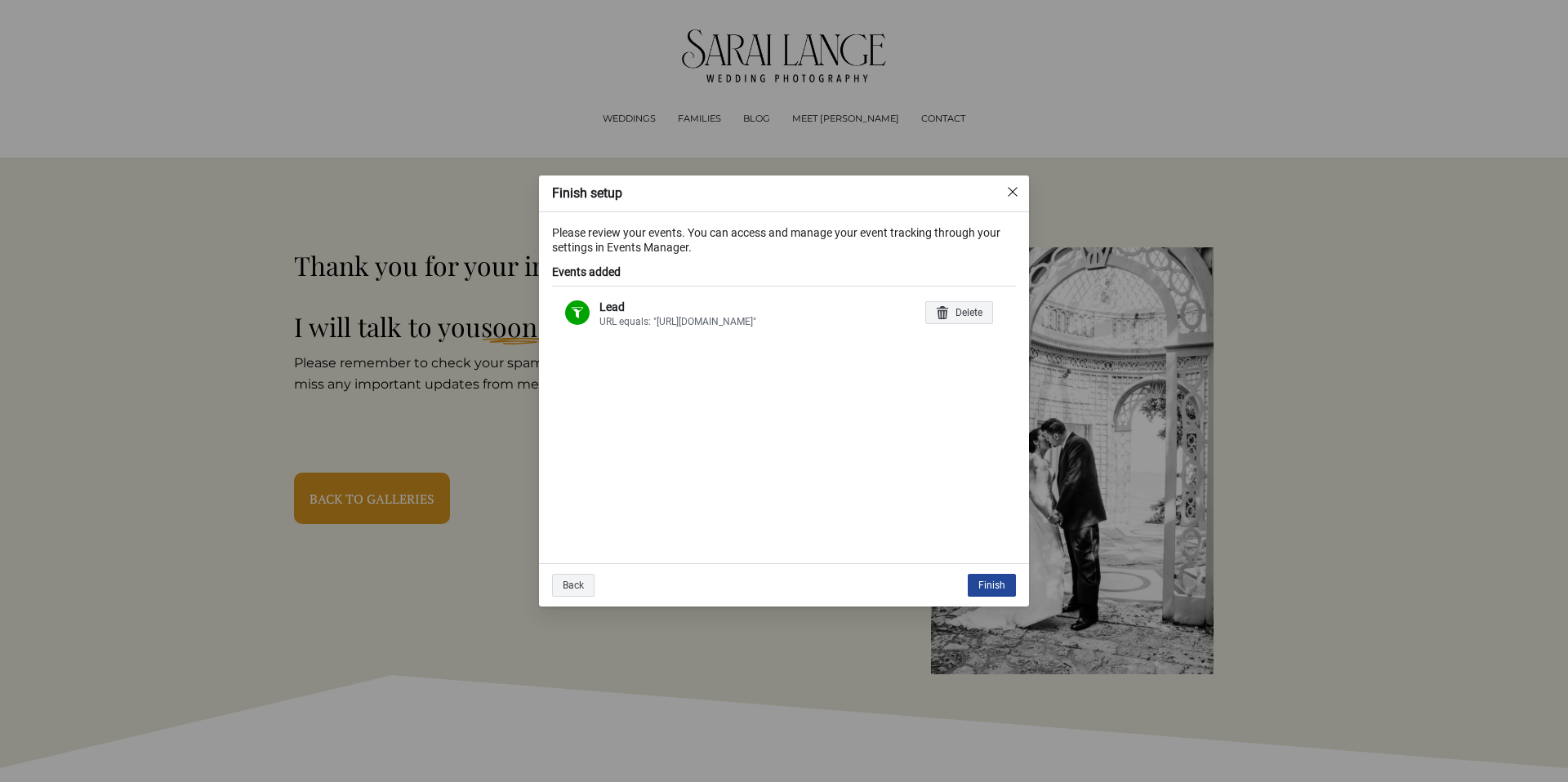
click at [995, 582] on div "Finish" at bounding box center [992, 585] width 48 height 23
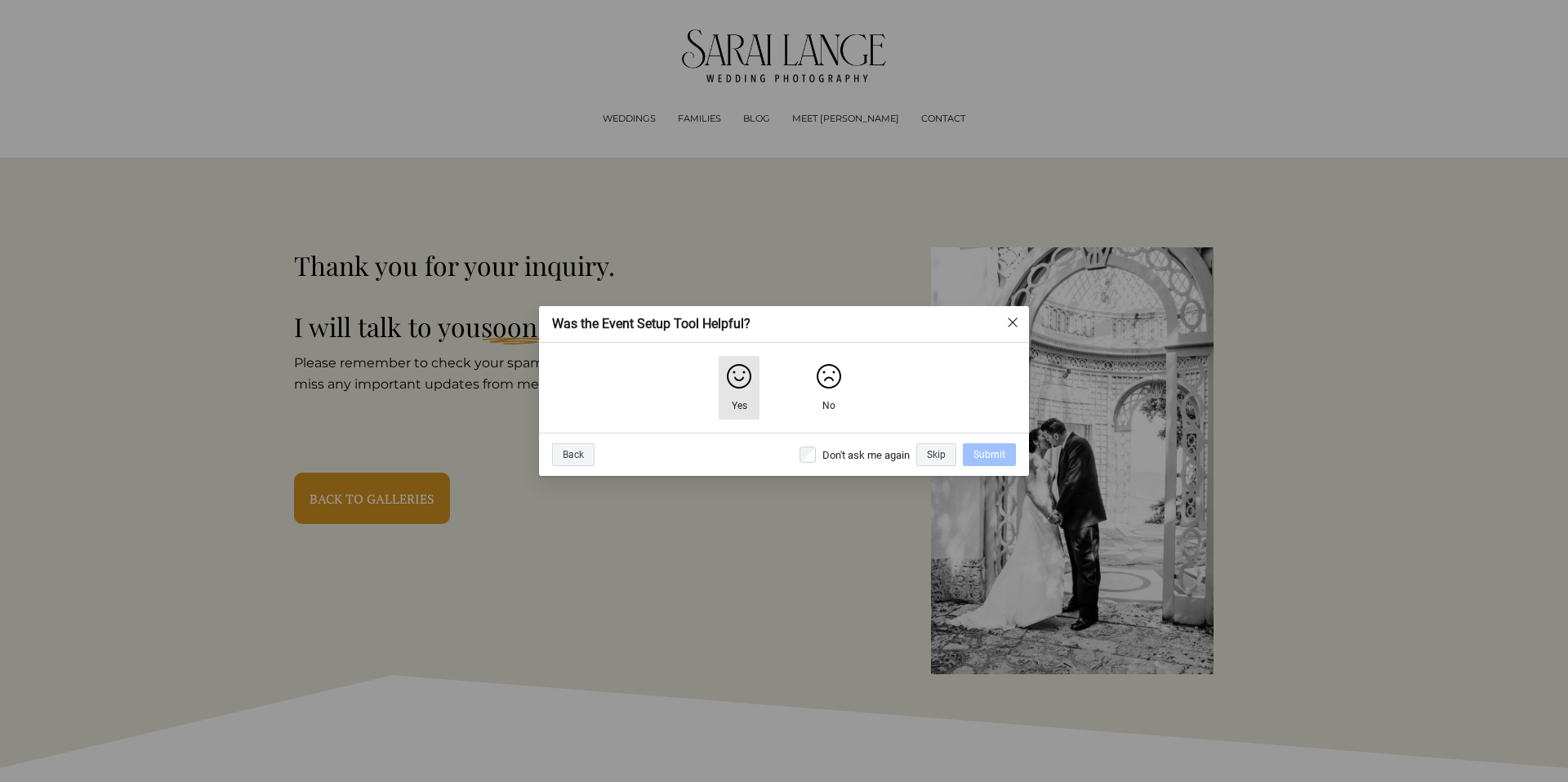
click at [737, 380] on img "Yes" at bounding box center [739, 376] width 26 height 26
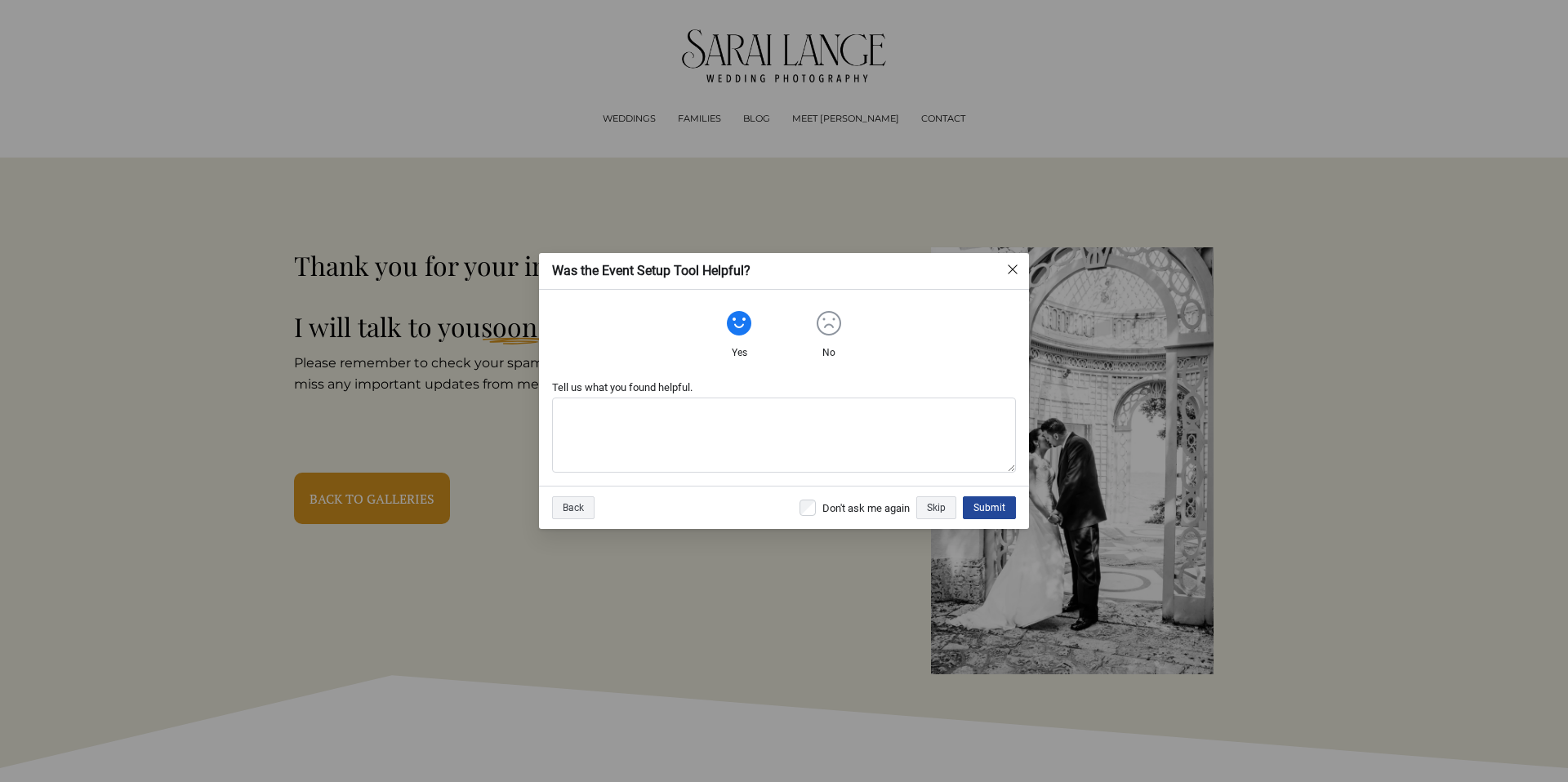
click at [989, 512] on div "Submit" at bounding box center [989, 507] width 54 height 23
